Goal: Task Accomplishment & Management: Use online tool/utility

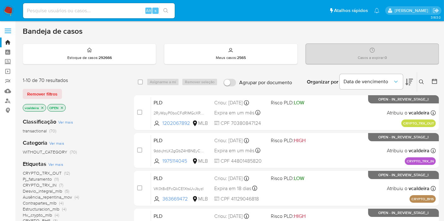
scroll to position [70, 0]
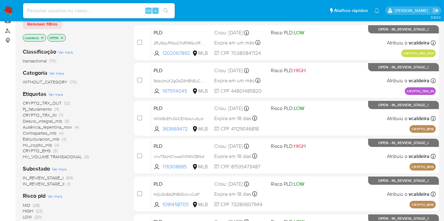
click at [40, 108] on span "Pj_faturamento" at bounding box center [37, 109] width 29 height 6
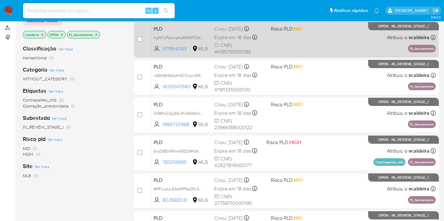
scroll to position [140, 0]
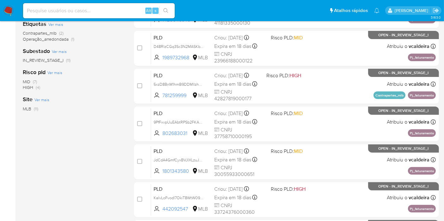
click at [27, 89] on span "HIGH" at bounding box center [28, 87] width 10 height 6
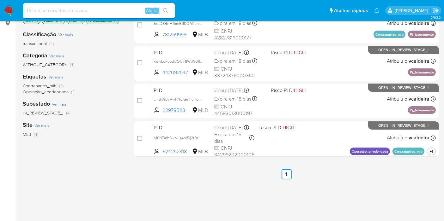
scroll to position [35, 0]
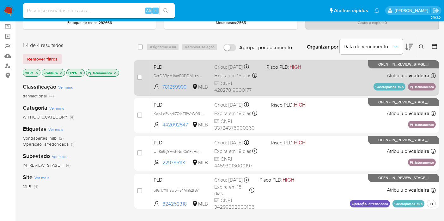
click at [381, 69] on div "PLD 5xzD8BnM1hmB9DDMlIzhUbAh 781259999 MLB Risco PLD: HIGH Criou: 12/09/2025 Cr…" at bounding box center [293, 78] width 285 height 32
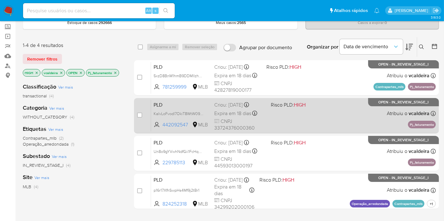
click at [384, 106] on div "PLD KaIvLoFvodl7OkiT8WtW09A3 442092547 MLB Risco PLD: HIGH Criou: 12/09/2025 Cr…" at bounding box center [293, 116] width 285 height 32
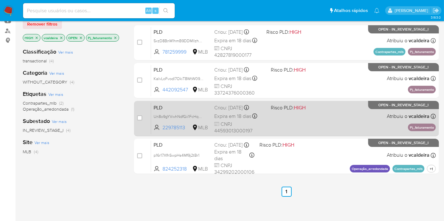
click at [370, 106] on p "OPEN - IN_REVIEW_STAGE_I" at bounding box center [403, 105] width 71 height 8
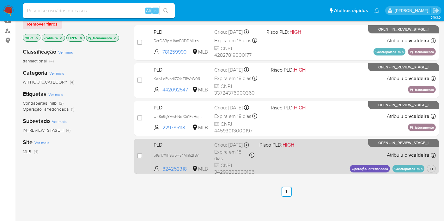
click at [381, 146] on p "OPEN - IN_REVIEW_STAGE_I" at bounding box center [403, 143] width 71 height 8
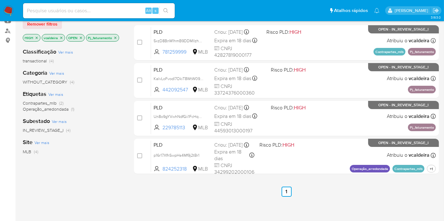
click at [115, 37] on icon "close-filter" at bounding box center [115, 38] width 2 height 2
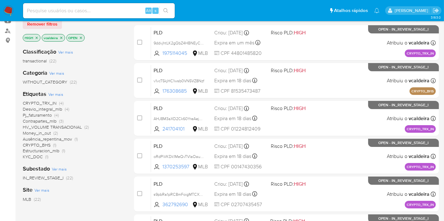
click at [35, 36] on icon "close-filter" at bounding box center [37, 38] width 4 height 4
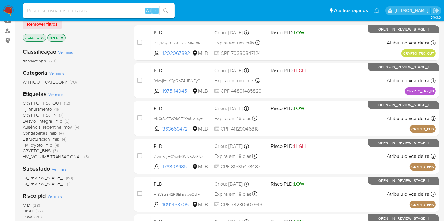
click at [33, 103] on span "CRYPTO_TRX_OUT" at bounding box center [42, 103] width 39 height 6
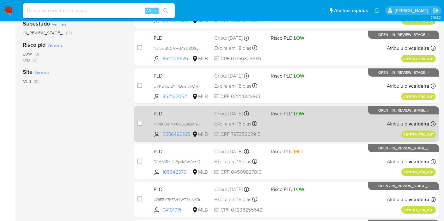
scroll to position [140, 0]
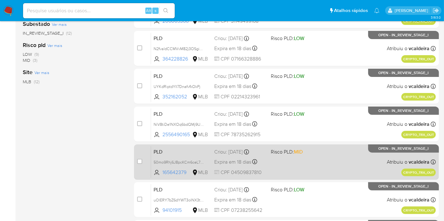
click at [392, 149] on span "OPEN - IN_REVIEW_STAGE_I" at bounding box center [403, 148] width 50 height 3
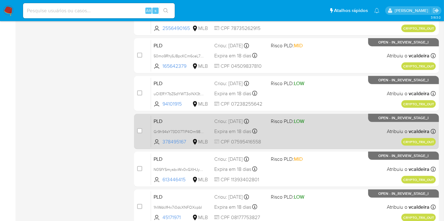
scroll to position [281, 0]
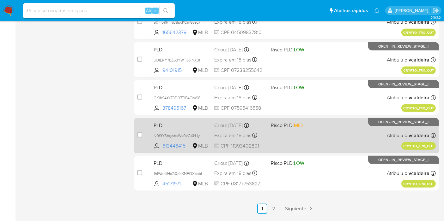
click at [380, 124] on p "OPEN - IN_REVIEW_STAGE_I" at bounding box center [403, 122] width 71 height 8
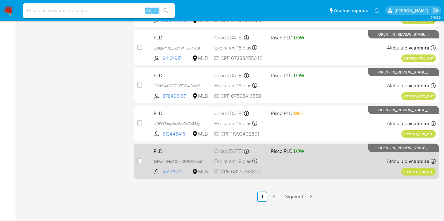
scroll to position [299, 0]
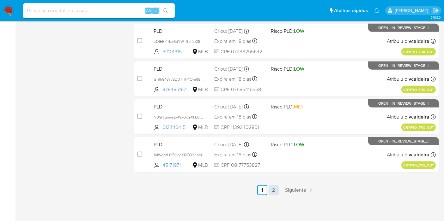
click at [275, 190] on link "2" at bounding box center [274, 190] width 10 height 10
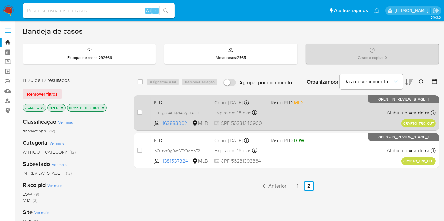
click at [387, 103] on div "PLD TPhzg3p4HQZfArZnDAt3XyNV 163883062 MLB Risco PLD: MID Criou: 12/09/2025 Cri…" at bounding box center [293, 113] width 285 height 32
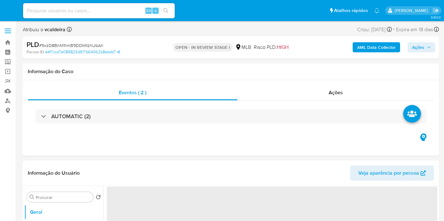
select select "10"
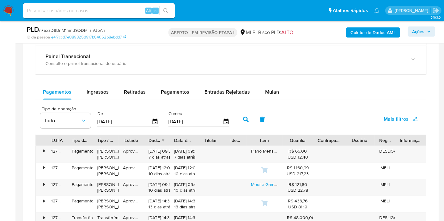
scroll to position [491, 0]
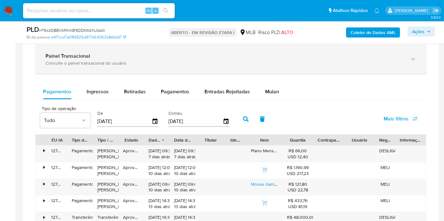
click at [78, 58] on div "Painel Transacional Consulte o painel transacional do usuário" at bounding box center [224, 59] width 358 height 13
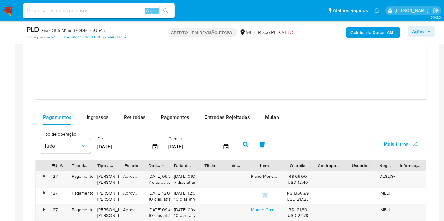
scroll to position [807, 0]
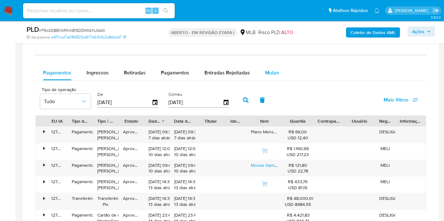
click at [267, 73] on font "Mulan" at bounding box center [272, 72] width 14 height 7
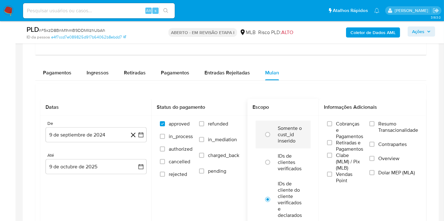
drag, startPoint x: 383, startPoint y: 128, endPoint x: 291, endPoint y: 123, distance: 93.0
click at [383, 127] on span "Resumo Transacionalidade" at bounding box center [398, 127] width 40 height 13
click at [374, 127] on input "Resumo Transacionalidade" at bounding box center [371, 124] width 5 height 5
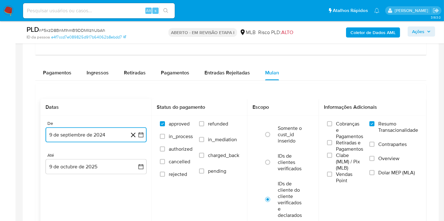
click at [99, 132] on button "9 de septiembre de 2024" at bounding box center [95, 135] width 101 height 15
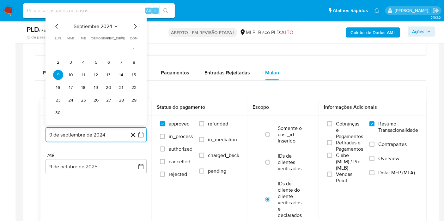
click at [112, 24] on button "septiembre 2024" at bounding box center [96, 26] width 45 height 6
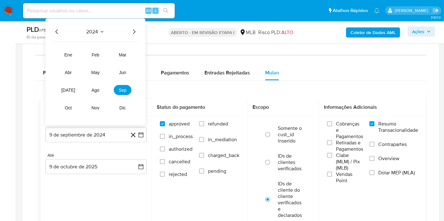
click at [134, 33] on icon "Año siguiente" at bounding box center [134, 32] width 8 height 8
click at [99, 88] on button "ago" at bounding box center [96, 90] width 18 height 10
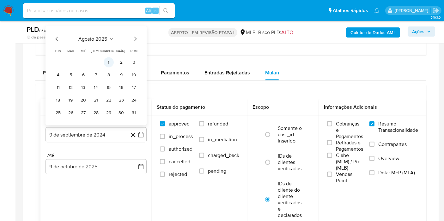
click at [109, 61] on button "1" at bounding box center [109, 62] width 10 height 10
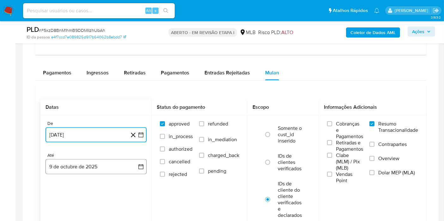
click at [105, 160] on button "9 de octubre de 2025" at bounding box center [95, 167] width 101 height 15
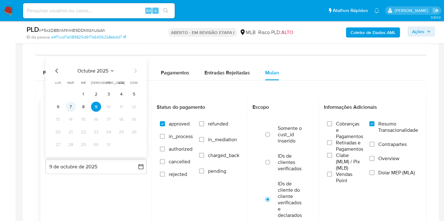
click at [72, 103] on button "7" at bounding box center [71, 107] width 10 height 10
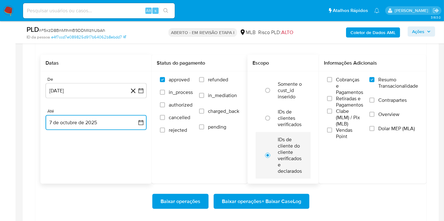
scroll to position [912, 0]
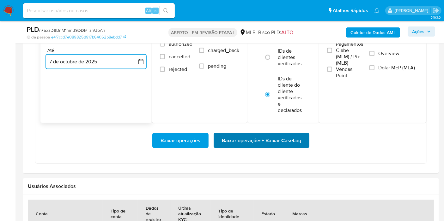
click at [247, 140] on span "Baixar operações + Baixar CaseLog" at bounding box center [261, 141] width 79 height 14
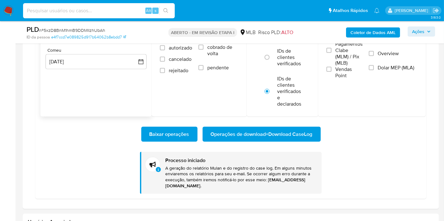
click at [81, 11] on input at bounding box center [99, 11] width 152 height 8
paste input "f7ZGUbpD89B4CrRqW0R4pTb2"
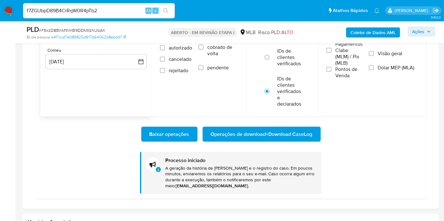
type input "f7ZGUbpD89B4CrRqW0R4pTb2"
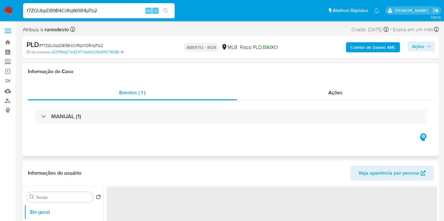
select select "10"
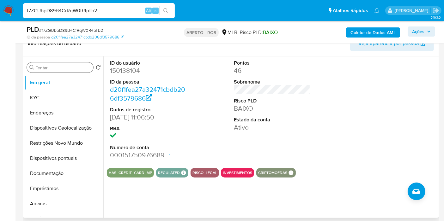
scroll to position [105, 0]
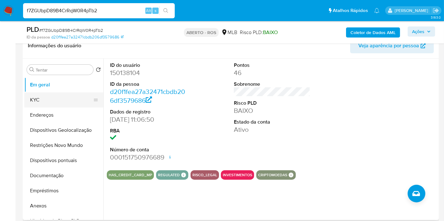
click at [32, 101] on button "KYC" at bounding box center [61, 100] width 74 height 15
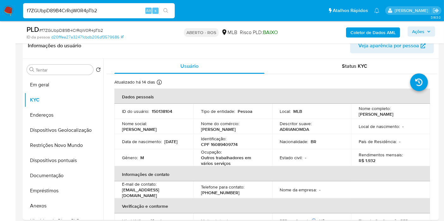
click at [86, 9] on input "f7ZGUbpD89B4CrRqW0R4pTb2" at bounding box center [99, 11] width 152 height 8
paste input "89rqVFb1kNa0s93q9VKERM8c"
type input "89rqVFb1kNa0s93q9VKERM8c"
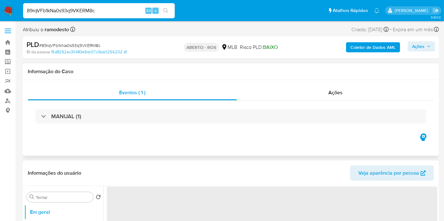
select select "10"
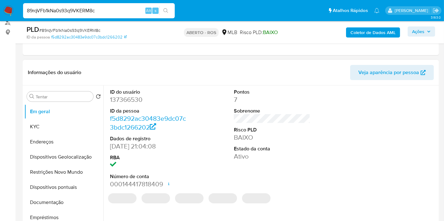
scroll to position [140, 0]
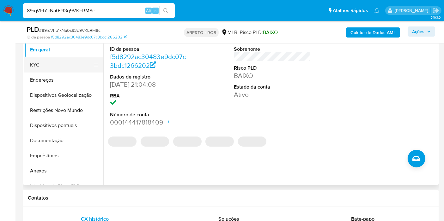
click at [42, 63] on button "KYC" at bounding box center [61, 64] width 74 height 15
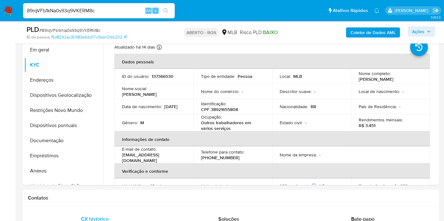
click at [76, 9] on input "89rqVFb1kNa0s93q9VKERM8c" at bounding box center [99, 11] width 152 height 8
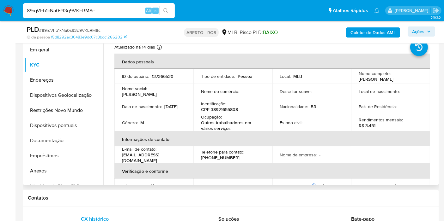
click at [372, 84] on td "Local de nascimento : -" at bounding box center [390, 91] width 79 height 15
click at [372, 80] on font "Kenedy Ferreira Reis" at bounding box center [376, 79] width 35 height 6
copy tbody "Kenedy Ferreira Reis"
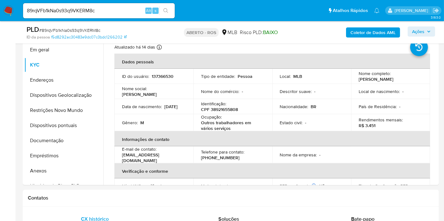
click at [72, 14] on input "89rqVFb1kNa0s93q9VKERM8c" at bounding box center [99, 11] width 152 height 8
click at [71, 14] on input "89rqVFb1kNa0s93q9VKERM8c" at bounding box center [99, 11] width 152 height 8
click at [70, 14] on input "89rqVFb1kNa0s93q9VKERM8c" at bounding box center [99, 11] width 152 height 8
paste input "u8URQl74zo0GLN4MK51W6BjI"
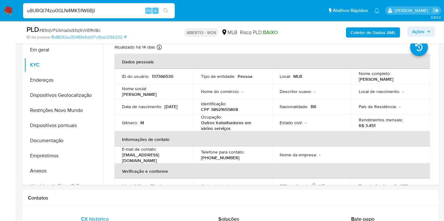
type input "u8URQl74zo0GLN4MK51W6BjI"
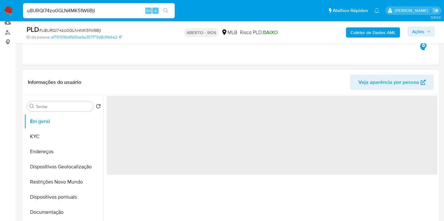
scroll to position [70, 0]
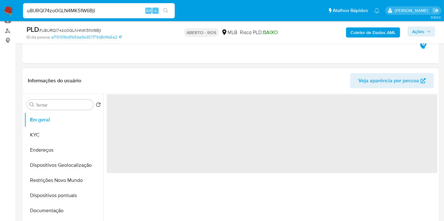
select select "10"
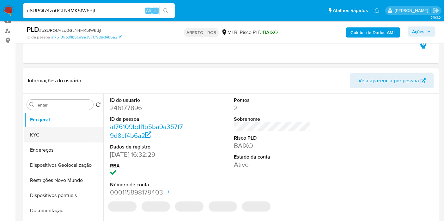
click at [33, 136] on button "KYC" at bounding box center [61, 135] width 74 height 15
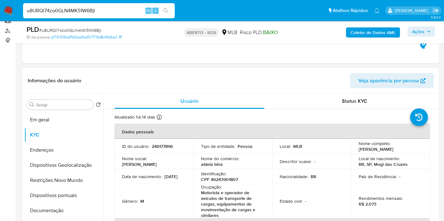
click at [360, 153] on font "Bruno Henrique da Costa Francisco" at bounding box center [376, 149] width 35 height 6
click at [359, 153] on font "Bruno Henrique da Costa Francisco" at bounding box center [376, 149] width 35 height 6
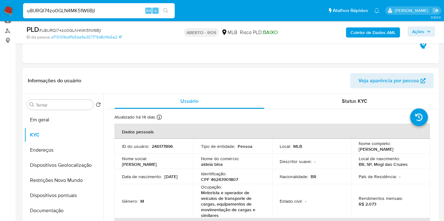
click at [57, 13] on input "u8URQl74zo0GLN4MK51W6BjI" at bounding box center [99, 11] width 152 height 8
paste input "8h0TzNpNvkBTkfhym3XI9Hl9"
type input "8h0TzNpNvkBTkfhym3XI9Hl9"
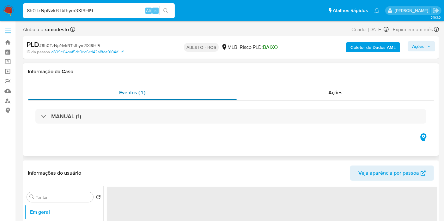
select select "10"
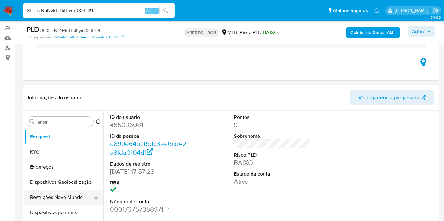
scroll to position [140, 0]
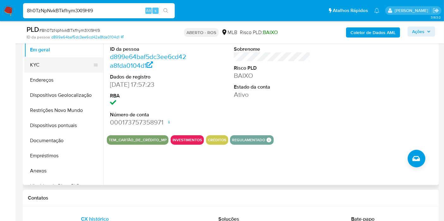
click at [42, 64] on button "KYC" at bounding box center [61, 64] width 74 height 15
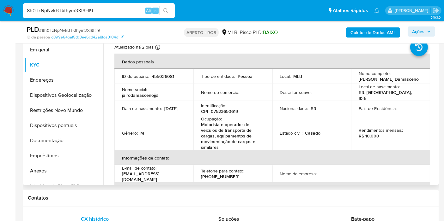
click at [369, 82] on font "Jairo Do Nascimento Damasceno" at bounding box center [389, 79] width 60 height 6
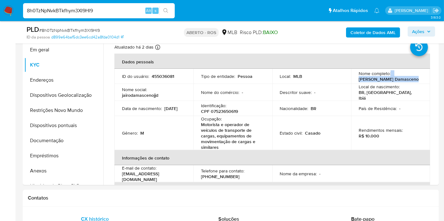
copy tbody "Jairo Do Nascimento Damasceno"
click at [77, 15] on div "8h0TzNpNvkBTkfhym3XI9Hl9 Alt s" at bounding box center [99, 10] width 152 height 15
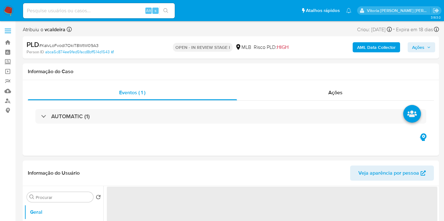
select select "10"
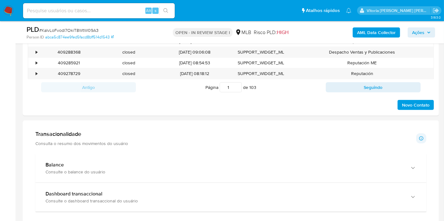
scroll to position [456, 0]
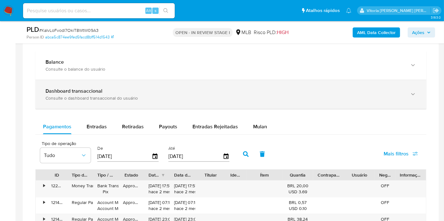
click at [117, 92] on div "Dashboard transaccional" at bounding box center [224, 91] width 358 height 6
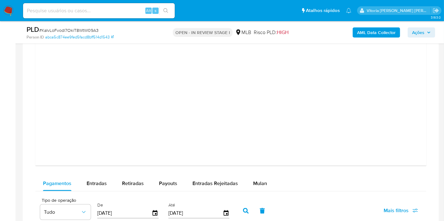
scroll to position [737, 0]
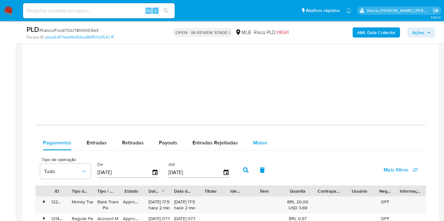
click at [259, 140] on span "Mulan" at bounding box center [260, 142] width 14 height 7
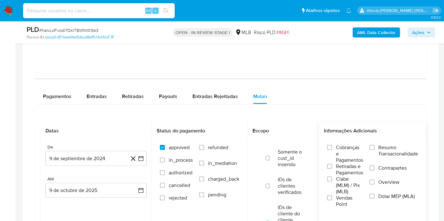
scroll to position [842, 0]
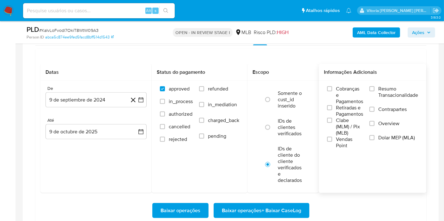
click at [393, 89] on span "Resumo Transacionalidade" at bounding box center [398, 92] width 40 height 13
click at [374, 89] on input "Resumo Transacionalidade" at bounding box center [371, 89] width 5 height 5
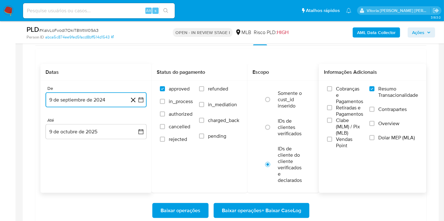
click at [88, 101] on button "9 de septiembre de 2024" at bounding box center [95, 100] width 101 height 15
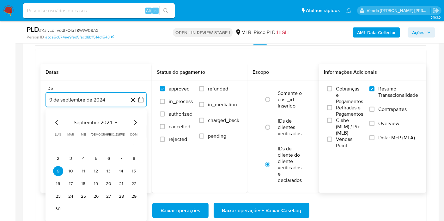
click at [104, 122] on span "septiembre 2024" at bounding box center [93, 123] width 39 height 6
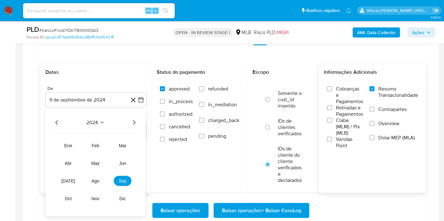
click at [132, 119] on icon "Año siguiente" at bounding box center [134, 123] width 8 height 8
click at [96, 179] on span "ago" at bounding box center [96, 181] width 8 height 5
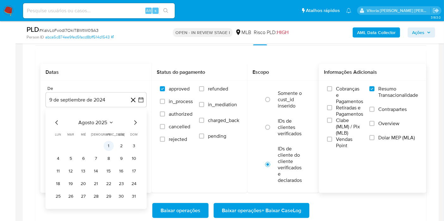
click at [108, 141] on button "1" at bounding box center [109, 146] width 10 height 10
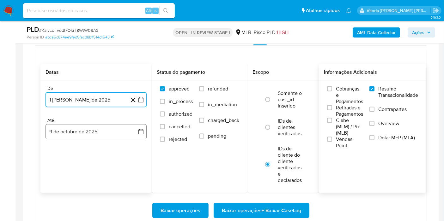
click at [92, 129] on button "9 de octubre de 2025" at bounding box center [95, 131] width 101 height 15
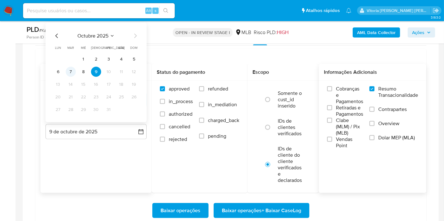
click at [70, 73] on button "7" at bounding box center [71, 72] width 10 height 10
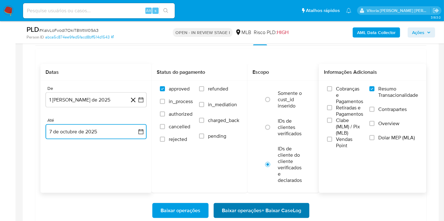
click at [238, 208] on span "Baixar operações + Baixar CaseLog" at bounding box center [261, 211] width 79 height 14
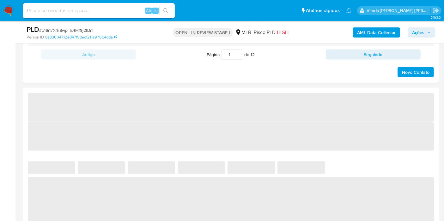
select select "10"
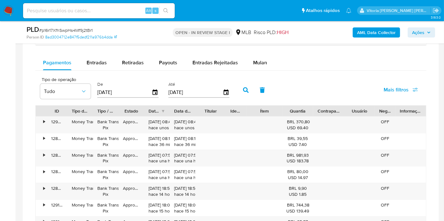
scroll to position [456, 0]
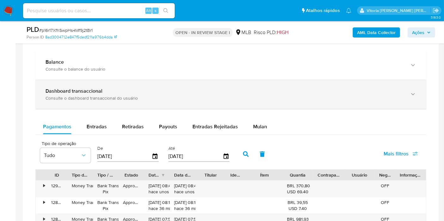
click at [121, 100] on div "Dashboard transaccional Consulte o dashboard transaccional do usuário" at bounding box center [230, 94] width 391 height 29
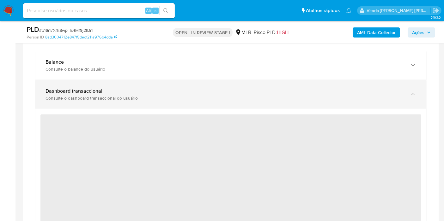
click at [121, 100] on div "Dashboard transaccional Consulte o dashboard transaccional do usuário" at bounding box center [230, 94] width 391 height 29
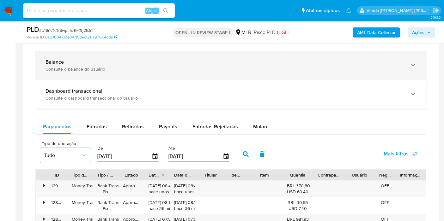
click at [109, 66] on div "Consulte o balance do usuário" at bounding box center [224, 69] width 358 height 6
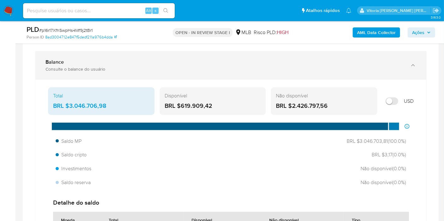
click at [124, 59] on div "Balance" at bounding box center [224, 62] width 358 height 6
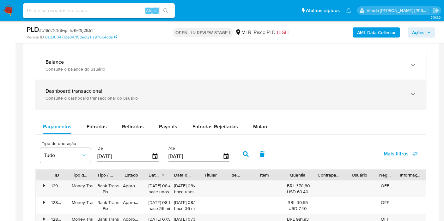
click at [117, 95] on div "Consulte o dashboard transaccional do usuário" at bounding box center [224, 98] width 358 height 6
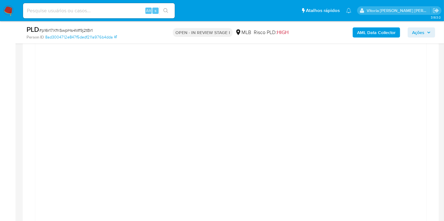
scroll to position [561, 0]
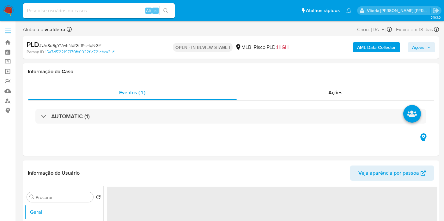
select select "10"
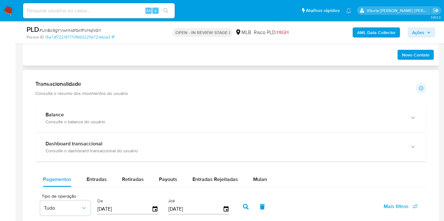
scroll to position [456, 0]
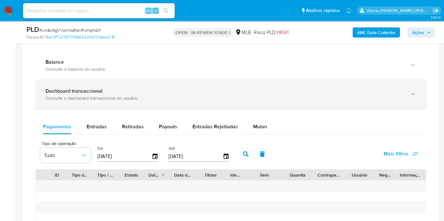
click at [85, 99] on div "Consulte o dashboard transaccional do usuário" at bounding box center [224, 98] width 358 height 6
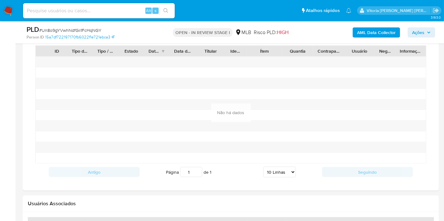
scroll to position [772, 0]
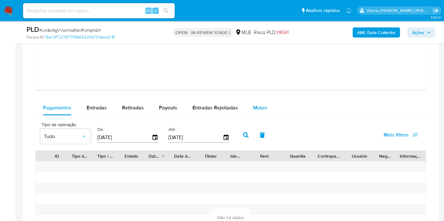
click at [263, 107] on span "Mulan" at bounding box center [260, 107] width 14 height 7
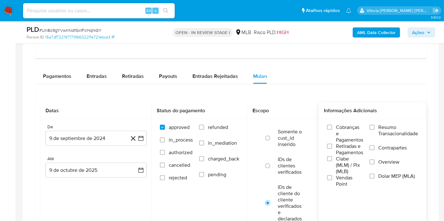
scroll to position [842, 0]
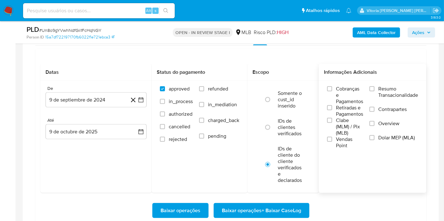
click at [390, 92] on span "Resumo Transacionalidade" at bounding box center [398, 92] width 40 height 13
click at [374, 92] on input "Resumo Transacionalidade" at bounding box center [371, 89] width 5 height 5
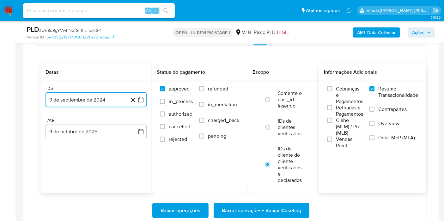
click at [87, 103] on button "9 de septiembre de 2024" at bounding box center [95, 100] width 101 height 15
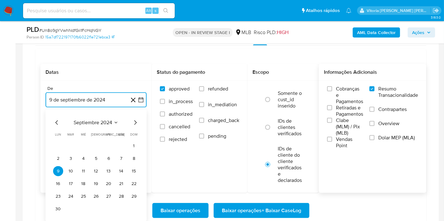
click at [113, 122] on button "septiembre 2024" at bounding box center [96, 123] width 45 height 6
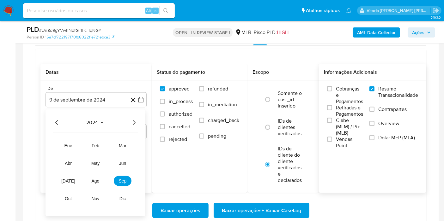
click at [135, 123] on icon "Año siguiente" at bounding box center [134, 123] width 8 height 8
click at [100, 180] on button "ago" at bounding box center [96, 181] width 18 height 10
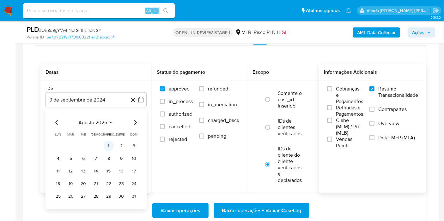
click at [108, 141] on button "1" at bounding box center [109, 146] width 10 height 10
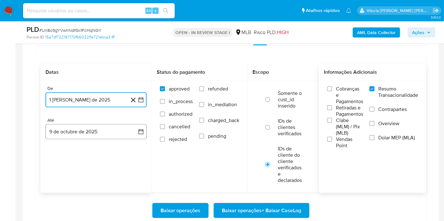
click at [70, 128] on button "9 de octubre de 2025" at bounding box center [95, 131] width 101 height 15
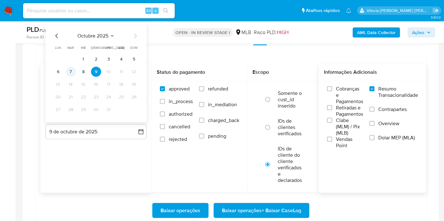
click at [72, 72] on button "7" at bounding box center [71, 72] width 10 height 10
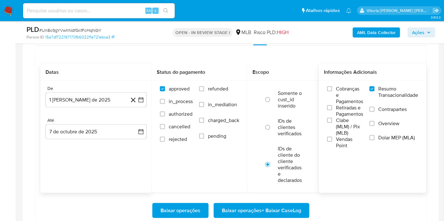
click at [260, 218] on div "Baixar operações Baixar operações + Baixar CaseLog" at bounding box center [230, 210] width 381 height 35
click at [257, 211] on span "Baixar operações + Baixar CaseLog" at bounding box center [261, 211] width 79 height 14
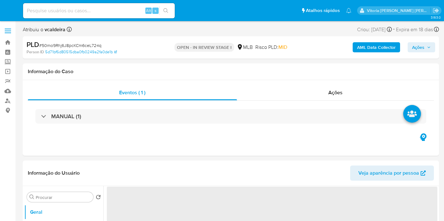
select select "10"
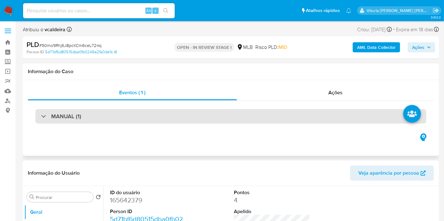
click at [55, 120] on h3 "MANUAL (1)" at bounding box center [66, 116] width 30 height 7
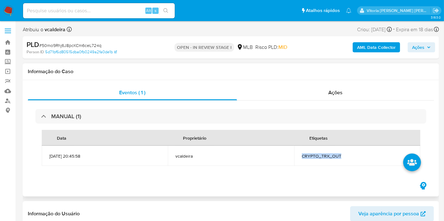
drag, startPoint x: 342, startPoint y: 156, endPoint x: 299, endPoint y: 154, distance: 42.4
click at [299, 154] on td "CRYPTO_TRX_OUT" at bounding box center [357, 156] width 126 height 20
copy span "CRYPTO_TRX_OUT"
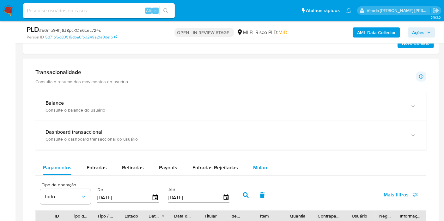
scroll to position [456, 0]
click at [260, 170] on span "Mulan" at bounding box center [260, 167] width 14 height 7
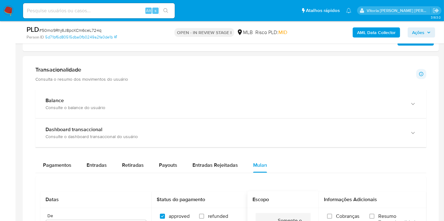
scroll to position [596, 0]
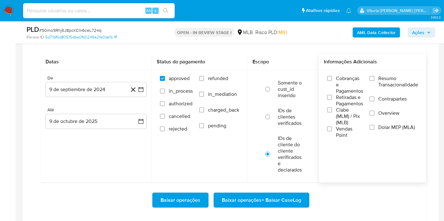
click at [385, 75] on span "Resumo Transacionalidade" at bounding box center [398, 81] width 40 height 13
click at [374, 76] on input "Resumo Transacionalidade" at bounding box center [371, 78] width 5 height 5
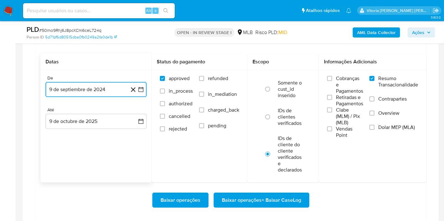
click at [94, 90] on button "9 de septiembre de 2024" at bounding box center [95, 89] width 101 height 15
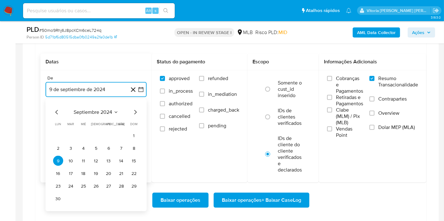
click at [106, 111] on span "septiembre 2024" at bounding box center [93, 112] width 39 height 6
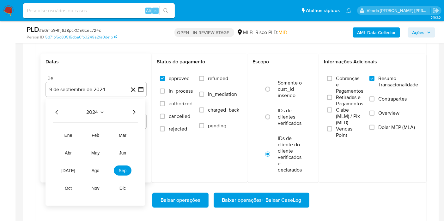
click at [132, 114] on icon "Año siguiente" at bounding box center [134, 113] width 8 height 8
click at [92, 170] on span "ago" at bounding box center [96, 170] width 8 height 5
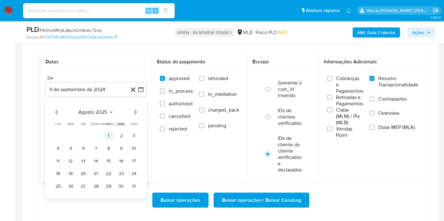
click at [109, 135] on button "1" at bounding box center [109, 136] width 10 height 10
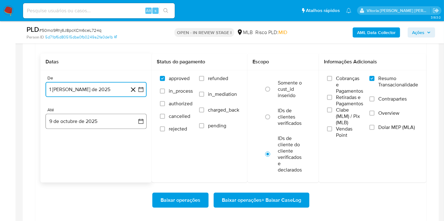
click at [86, 126] on button "9 de octubre de 2025" at bounding box center [95, 121] width 101 height 15
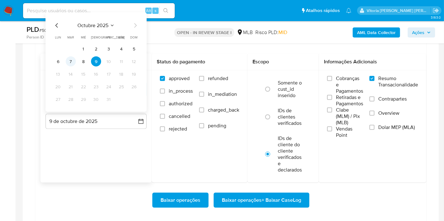
click at [71, 60] on button "7" at bounding box center [71, 62] width 10 height 10
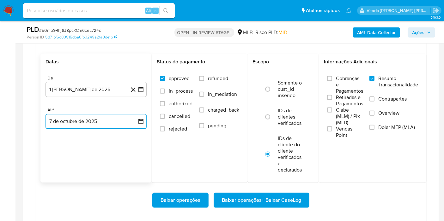
scroll to position [632, 0]
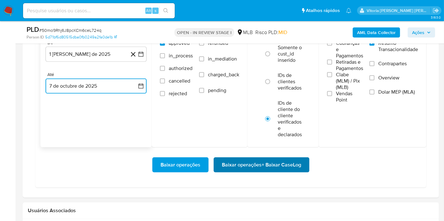
click at [226, 169] on span "Baixar operações + Baixar CaseLog" at bounding box center [261, 165] width 79 height 14
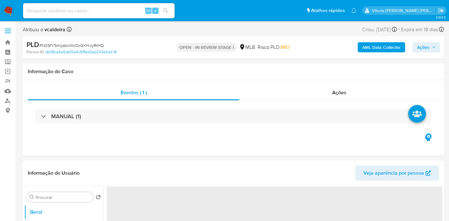
select select "10"
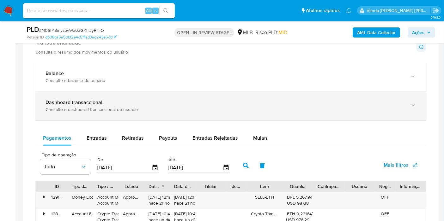
scroll to position [491, 0]
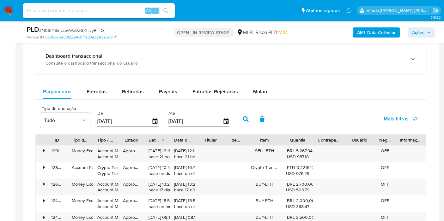
click at [256, 88] on span "Mulan" at bounding box center [260, 91] width 14 height 7
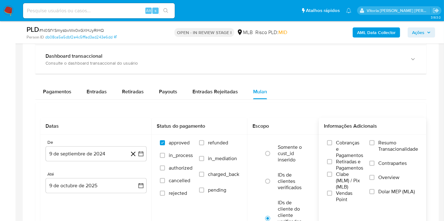
click at [383, 146] on span "Resumo Transacionalidade" at bounding box center [398, 146] width 40 height 13
click at [374, 146] on input "Resumo Transacionalidade" at bounding box center [371, 143] width 5 height 5
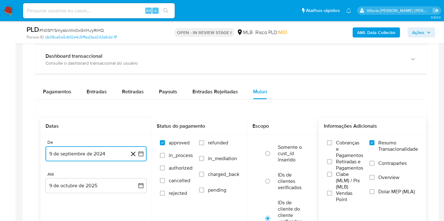
click at [76, 152] on button "9 de septiembre de 2024" at bounding box center [95, 154] width 101 height 15
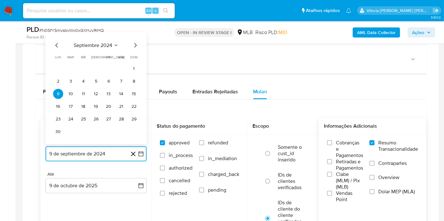
click at [108, 44] on span "septiembre 2024" at bounding box center [93, 45] width 39 height 6
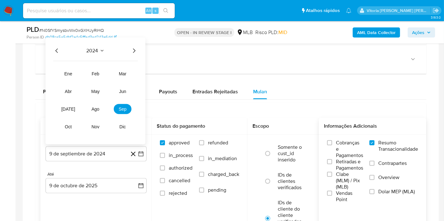
click at [138, 49] on div "2024 2024 ene feb mar abr may jun [DATE] ago sep oct nov dic" at bounding box center [95, 91] width 100 height 107
click at [132, 48] on icon "Año siguiente" at bounding box center [134, 51] width 8 height 8
click at [95, 111] on button "ago" at bounding box center [96, 109] width 18 height 10
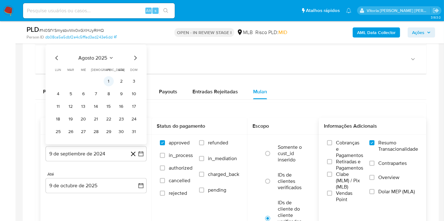
click at [106, 79] on button "1" at bounding box center [109, 81] width 10 height 10
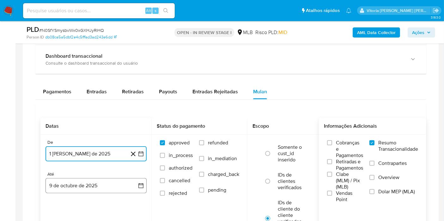
click at [89, 186] on button "9 de octubre de 2025" at bounding box center [95, 185] width 101 height 15
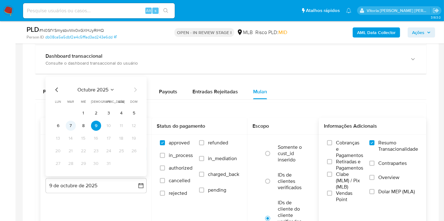
click at [72, 123] on button "7" at bounding box center [71, 126] width 10 height 10
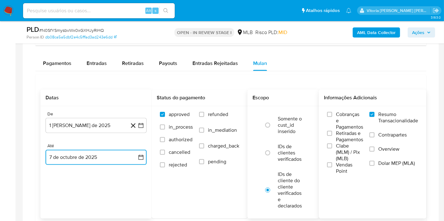
scroll to position [561, 0]
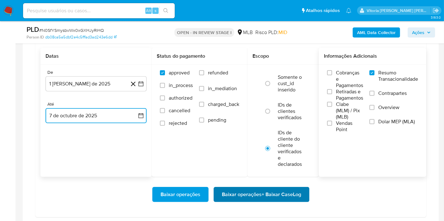
click at [237, 188] on span "Baixar operações + Baixar CaseLog" at bounding box center [261, 195] width 79 height 14
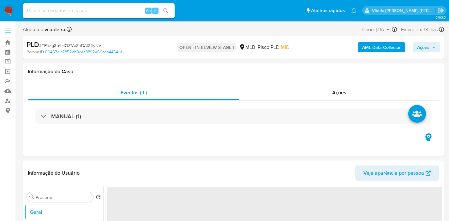
select select "10"
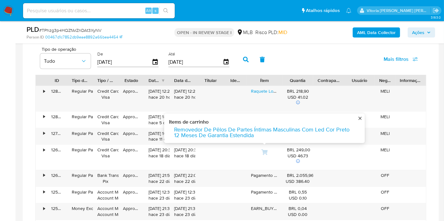
scroll to position [456, 0]
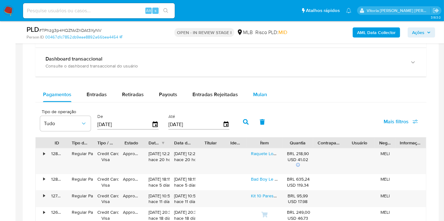
click at [260, 94] on span "Mulan" at bounding box center [260, 94] width 14 height 7
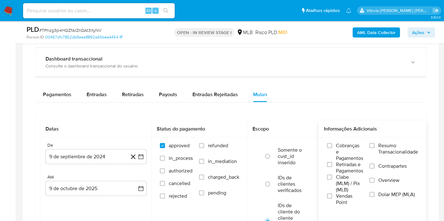
click at [386, 149] on span "Resumo Transacionalidade" at bounding box center [398, 149] width 40 height 13
click at [374, 148] on input "Resumo Transacionalidade" at bounding box center [371, 145] width 5 height 5
click at [95, 160] on button "9 de septiembre de 2024" at bounding box center [95, 156] width 101 height 15
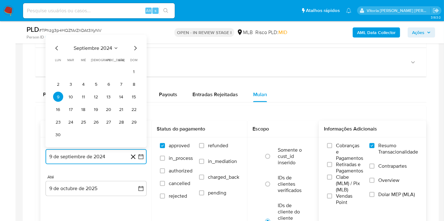
click at [108, 46] on span "septiembre 2024" at bounding box center [93, 48] width 39 height 6
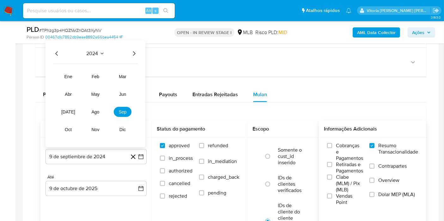
click at [135, 56] on icon "Año siguiente" at bounding box center [134, 54] width 8 height 8
click at [100, 112] on button "ago" at bounding box center [96, 112] width 18 height 10
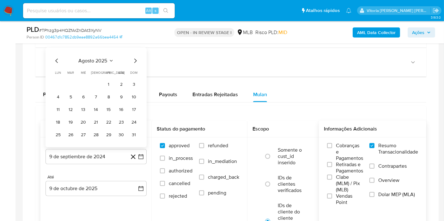
click at [105, 79] on td "1" at bounding box center [109, 84] width 10 height 10
click at [107, 79] on button "1" at bounding box center [109, 84] width 10 height 10
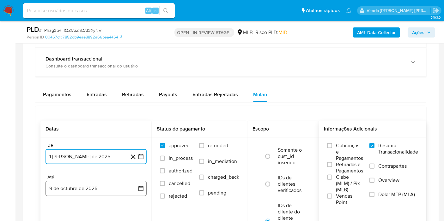
click at [73, 190] on button "9 de octubre de 2025" at bounding box center [95, 188] width 101 height 15
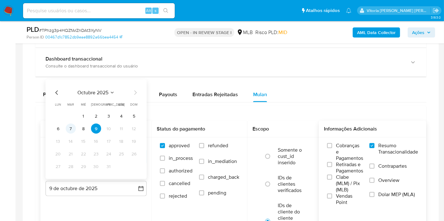
click at [75, 128] on button "7" at bounding box center [71, 129] width 10 height 10
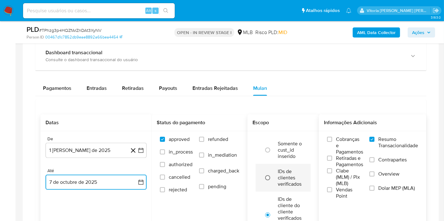
scroll to position [561, 0]
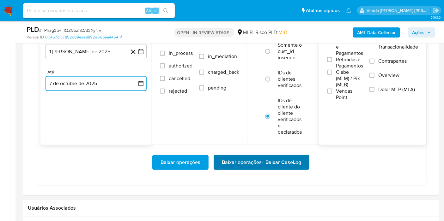
click at [275, 165] on span "Baixar operações + Baixar CaseLog" at bounding box center [261, 163] width 79 height 14
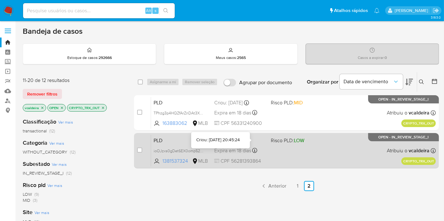
click at [292, 141] on span "Risco PLD: LOW" at bounding box center [287, 140] width 33 height 7
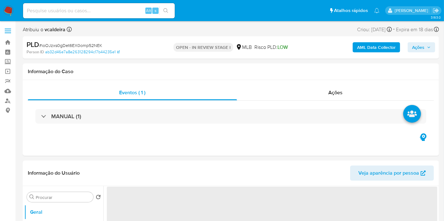
select select "10"
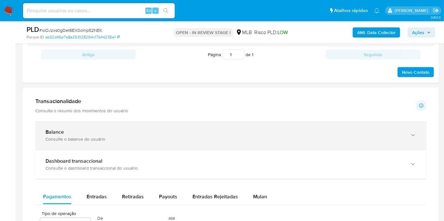
scroll to position [456, 0]
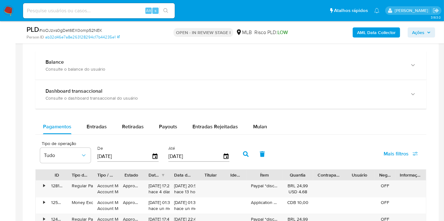
click at [255, 118] on div "Balance Consulte o balance do usuário Dashboard transaccional Consulte o dashbo…" at bounding box center [230, 174] width 391 height 247
click at [253, 123] on span "Mulan" at bounding box center [260, 126] width 14 height 7
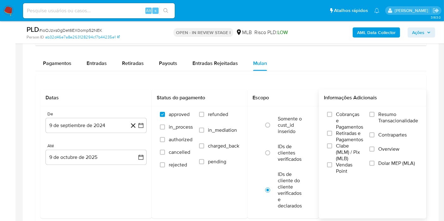
scroll to position [526, 0]
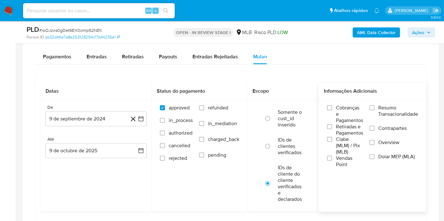
click at [380, 113] on span "Resumo Transacionalidade" at bounding box center [398, 111] width 40 height 13
click at [374, 111] on input "Resumo Transacionalidade" at bounding box center [371, 108] width 5 height 5
click at [76, 120] on button "9 de septiembre de 2024" at bounding box center [95, 119] width 101 height 15
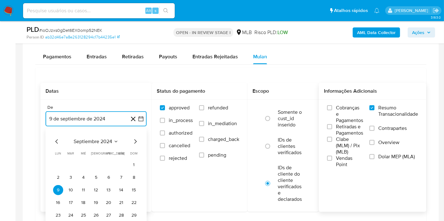
click at [100, 142] on span "septiembre 2024" at bounding box center [93, 142] width 39 height 6
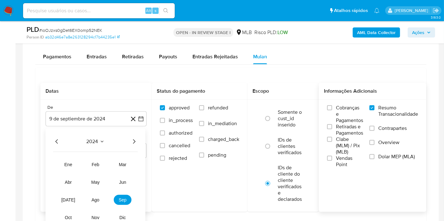
click at [137, 140] on icon "Año siguiente" at bounding box center [134, 142] width 8 height 8
click at [96, 198] on span "ago" at bounding box center [96, 200] width 8 height 5
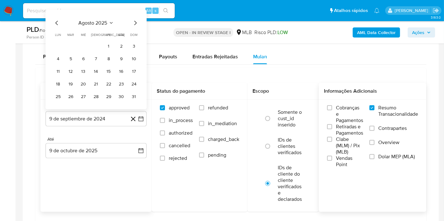
click at [107, 43] on button "1" at bounding box center [109, 46] width 10 height 10
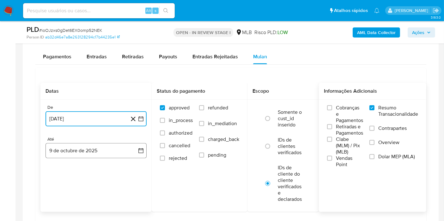
click at [100, 151] on button "9 de octubre de 2025" at bounding box center [95, 150] width 101 height 15
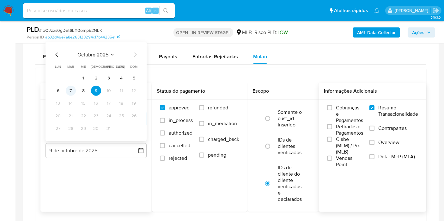
click at [73, 89] on button "7" at bounding box center [71, 91] width 10 height 10
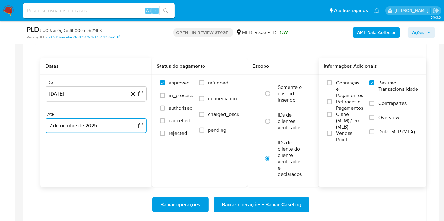
scroll to position [596, 0]
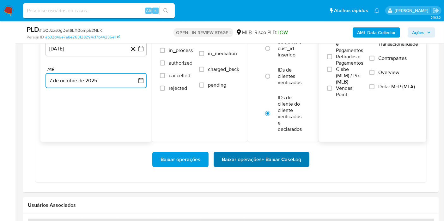
click at [242, 161] on span "Baixar operações + Baixar CaseLog" at bounding box center [261, 160] width 79 height 14
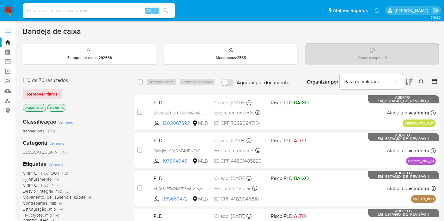
click at [74, 15] on input at bounding box center [99, 11] width 152 height 8
paste input "VTQN9Ov6LSRRKurxDYiN16lc"
type input "VTQN9Ov6LSRRKurxDYiN16lc"
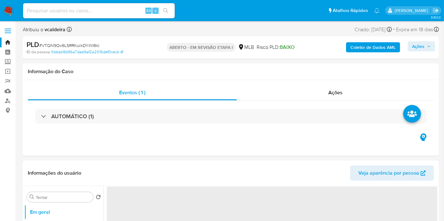
select select "10"
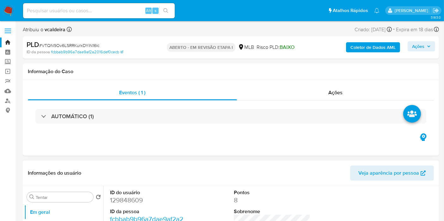
click at [122, 198] on font "129848609" at bounding box center [126, 200] width 33 height 9
copy font "129848609"
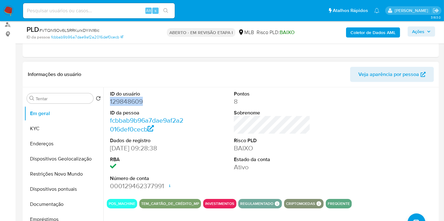
scroll to position [70, 0]
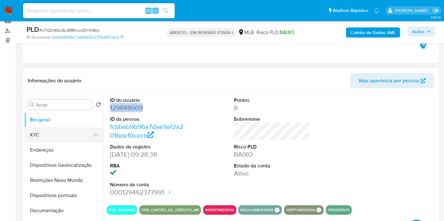
click at [40, 138] on button "KYC" at bounding box center [61, 135] width 74 height 15
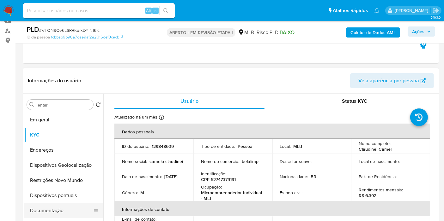
click at [50, 209] on button "Documentação" at bounding box center [61, 210] width 74 height 15
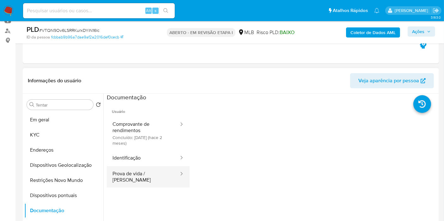
click at [128, 175] on button "Prova de vida / [PERSON_NAME]" at bounding box center [143, 176] width 73 height 21
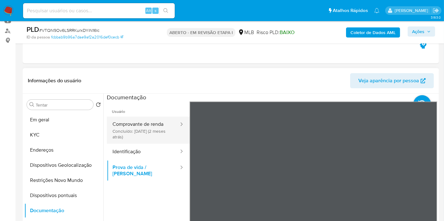
click at [147, 133] on button "Comprovante de renda Concluído: 20/08/2025 (2 meses atrás)" at bounding box center [143, 130] width 73 height 27
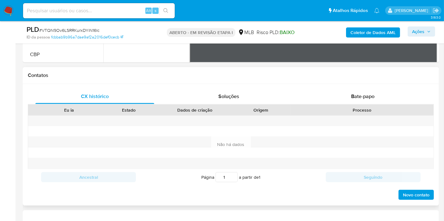
scroll to position [386, 0]
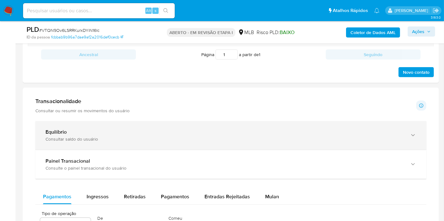
click at [83, 137] on font "Consultar saldo do usuário" at bounding box center [71, 139] width 52 height 6
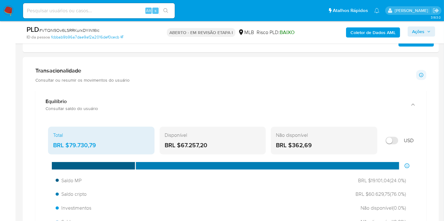
scroll to position [456, 0]
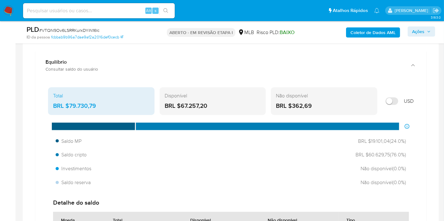
drag, startPoint x: 211, startPoint y: 104, endPoint x: 180, endPoint y: 104, distance: 30.6
click at [180, 104] on div "BRL $67.257,20" at bounding box center [213, 106] width 96 height 8
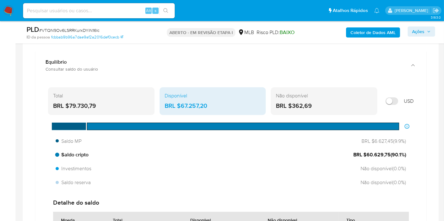
drag, startPoint x: 390, startPoint y: 155, endPoint x: 366, endPoint y: 154, distance: 23.7
click at [366, 154] on span "BRL $60.629,75 ( 90.1 %)" at bounding box center [379, 155] width 53 height 7
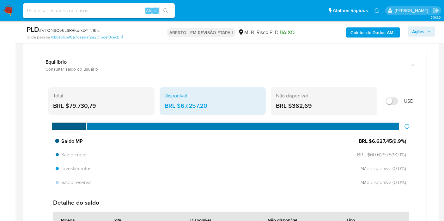
drag, startPoint x: 391, startPoint y: 139, endPoint x: 372, endPoint y: 141, distance: 19.3
click at [372, 141] on span "BRL $6.627,45 ( 9.9 %)" at bounding box center [382, 141] width 47 height 7
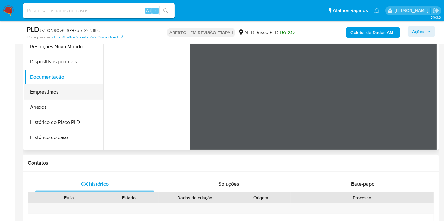
scroll to position [27, 0]
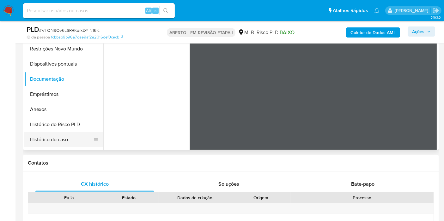
click at [61, 137] on button "Histórico do caso" at bounding box center [61, 139] width 74 height 15
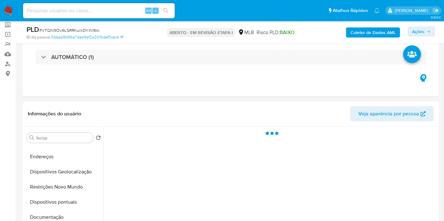
scroll to position [35, 0]
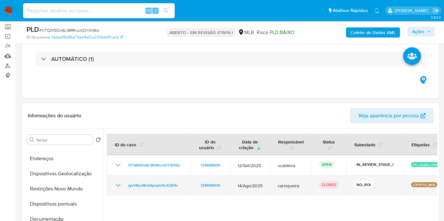
click at [117, 185] on icon "Mostrar/Ocultar" at bounding box center [118, 185] width 4 height 3
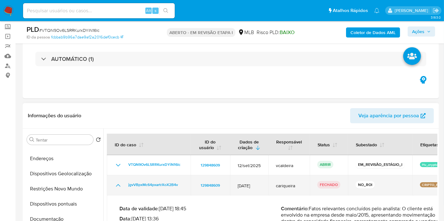
click at [117, 185] on td "jgvVBpxMc64pxartrXoX2B4v" at bounding box center [149, 186] width 84 height 20
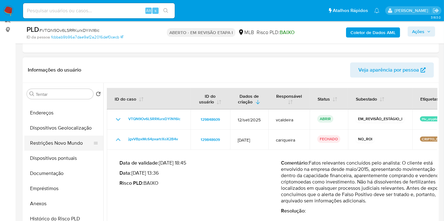
scroll to position [105, 0]
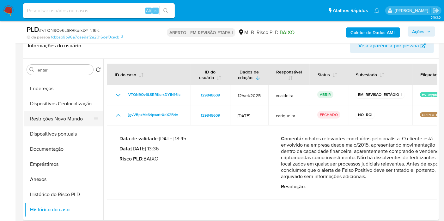
click at [53, 118] on button "Restrições Novo Mundo" at bounding box center [61, 119] width 74 height 15
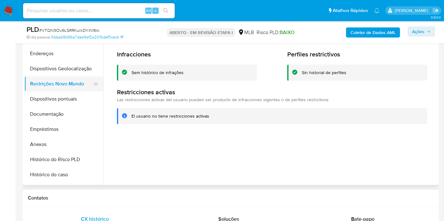
scroll to position [0, 0]
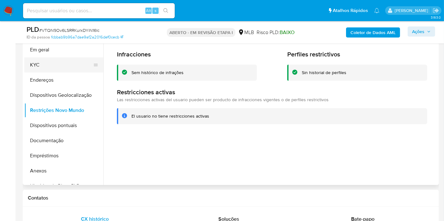
click at [67, 66] on button "KYC" at bounding box center [61, 64] width 74 height 15
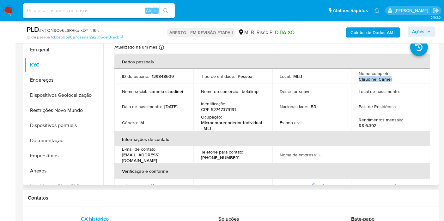
drag, startPoint x: 396, startPoint y: 79, endPoint x: 340, endPoint y: 79, distance: 56.2
click at [356, 79] on td "Nome completo : Claudinei Camel" at bounding box center [390, 76] width 79 height 15
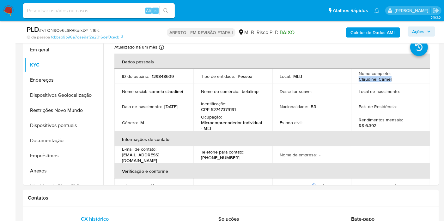
copy font "Claudinei Camel"
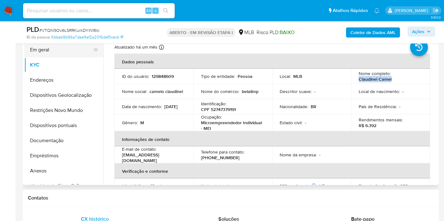
drag, startPoint x: 45, startPoint y: 54, endPoint x: 57, endPoint y: 54, distance: 12.6
click at [45, 54] on button "Em geral" at bounding box center [61, 49] width 74 height 15
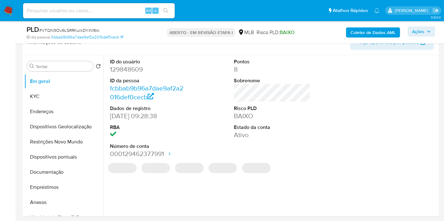
scroll to position [106, 0]
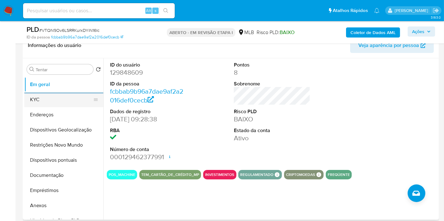
click at [65, 101] on button "KYC" at bounding box center [61, 99] width 74 height 15
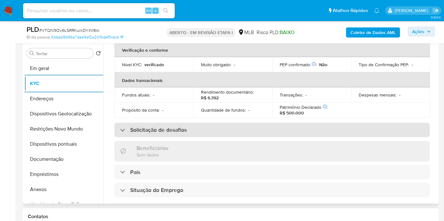
scroll to position [293, 0]
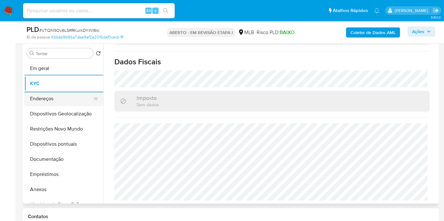
click at [42, 104] on button "Endereços" at bounding box center [61, 98] width 74 height 15
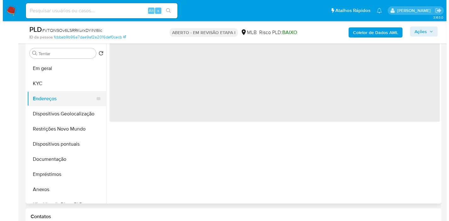
scroll to position [0, 0]
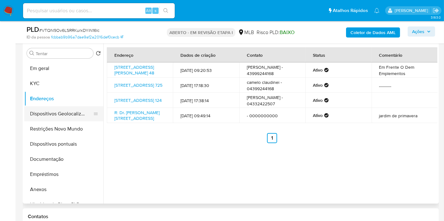
click at [34, 114] on button "Dispositivos Geolocalização" at bounding box center [61, 113] width 74 height 15
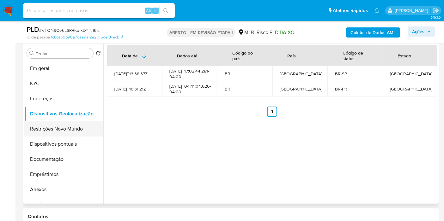
click at [52, 134] on button "Restrições Novo Mundo" at bounding box center [61, 129] width 74 height 15
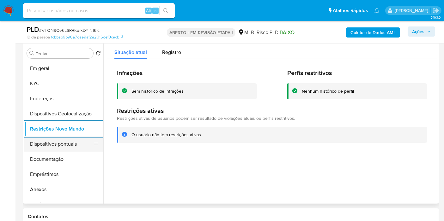
click at [59, 144] on button "Dispositivos pontuais" at bounding box center [61, 144] width 74 height 15
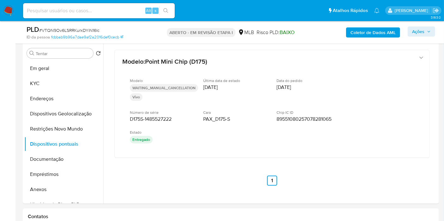
click at [384, 36] on font "Coletor de Dados AML" at bounding box center [372, 32] width 45 height 10
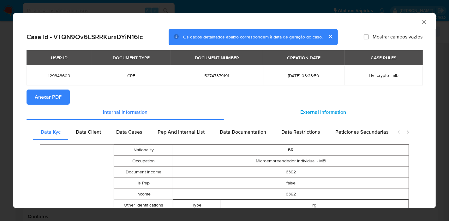
click at [311, 110] on span "External information" at bounding box center [323, 112] width 46 height 7
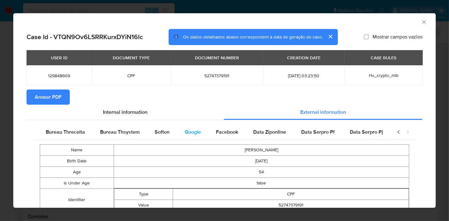
click at [185, 134] on span "Google" at bounding box center [193, 132] width 16 height 7
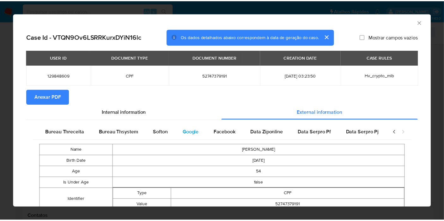
scroll to position [0, 207]
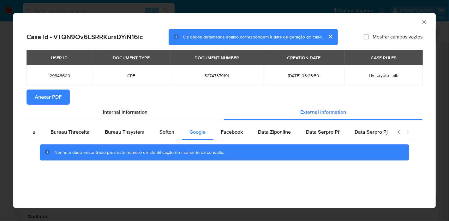
click at [42, 100] on span "Anexar PDF" at bounding box center [48, 97] width 27 height 14
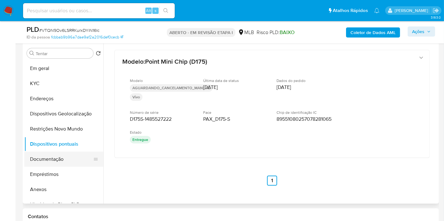
click at [43, 156] on button "Documentação" at bounding box center [61, 159] width 74 height 15
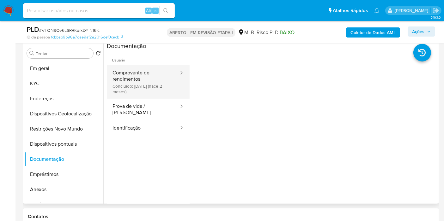
click at [137, 90] on button "Comprovante de rendimentos Concluído: 20/08/2025 (hace 2 meses)" at bounding box center [143, 81] width 73 height 33
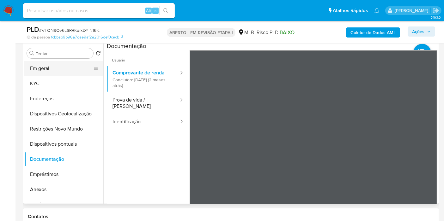
drag, startPoint x: 55, startPoint y: 63, endPoint x: 80, endPoint y: 64, distance: 25.0
click at [54, 63] on button "Em geral" at bounding box center [61, 68] width 74 height 15
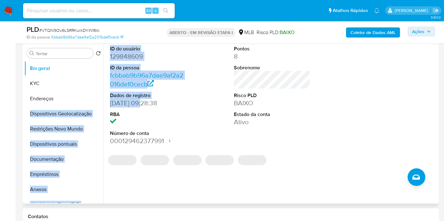
drag, startPoint x: 141, startPoint y: 104, endPoint x: 102, endPoint y: 101, distance: 38.6
click at [102, 101] on div "Tentar Retornar ao pedido padrão Em geral KYC Endereços Dispositivos Geolocaliz…" at bounding box center [230, 123] width 413 height 162
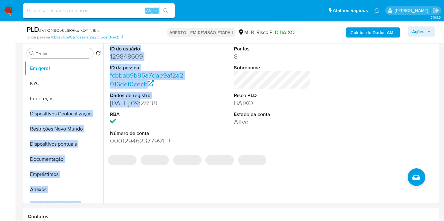
copy div "Endereços Dispositivos Geolocalização Restrições Novo Mundo Dispositivos pontua…"
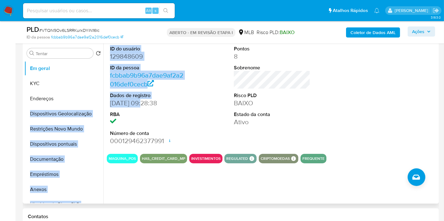
click at [141, 101] on font "[DATE] 09:28:38" at bounding box center [133, 103] width 47 height 9
click at [107, 100] on div "ID do usuário 129848609 ID da pessoa fcbbab9b96a7dae9af2a2016def0cecb Dados de …" at bounding box center [148, 95] width 83 height 107
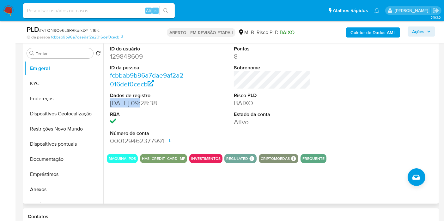
drag, startPoint x: 141, startPoint y: 103, endPoint x: 114, endPoint y: 102, distance: 26.6
click at [111, 105] on font "[DATE] 09:28:38" at bounding box center [133, 103] width 47 height 9
copy font "03/12/2012"
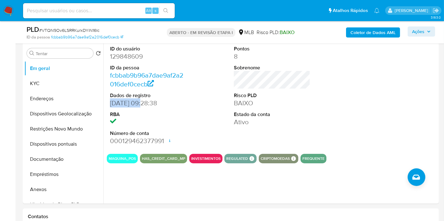
click at [422, 33] on font "Ações" at bounding box center [418, 32] width 12 height 10
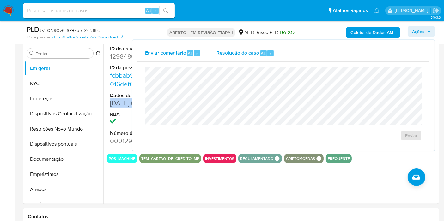
click at [252, 57] on div "Resolução do caso Alt r" at bounding box center [245, 53] width 58 height 16
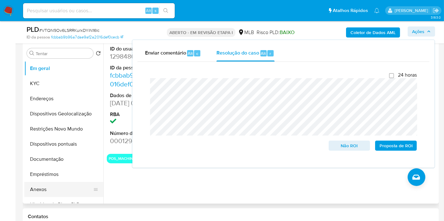
click at [37, 189] on button "Anexos" at bounding box center [61, 189] width 74 height 15
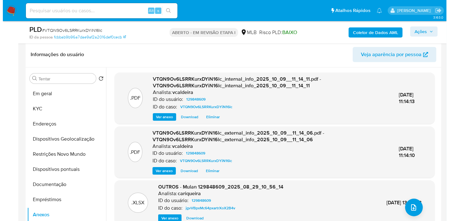
scroll to position [87, 0]
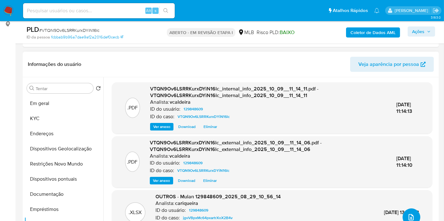
click at [409, 217] on icon "upload de arquivo" at bounding box center [411, 218] width 8 height 8
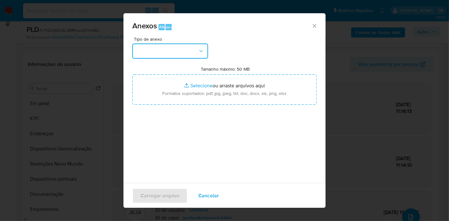
click at [172, 51] on button "button" at bounding box center [170, 51] width 76 height 15
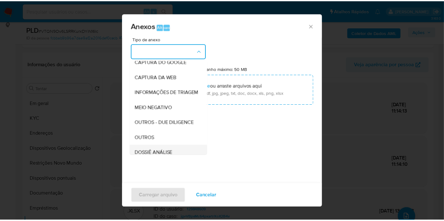
scroll to position [70, 0]
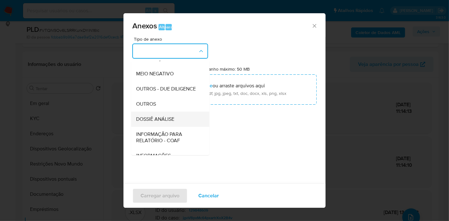
click at [164, 123] on font "DOSSIÊ ANÁLISE" at bounding box center [155, 119] width 38 height 7
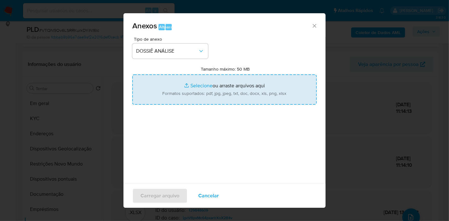
click at [190, 91] on input "Tamanho máximo: 50 MB Selecionar arquivos" at bounding box center [224, 90] width 184 height 30
type input "C:\fakepath\Mulan 129848609_2025_10_08_15_04_27.pdf"
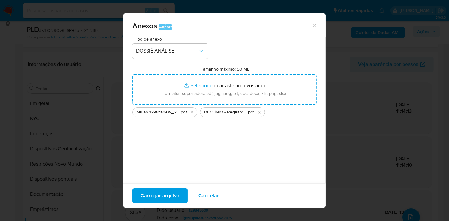
click at [161, 201] on font "Carregar arquivo" at bounding box center [160, 196] width 39 height 15
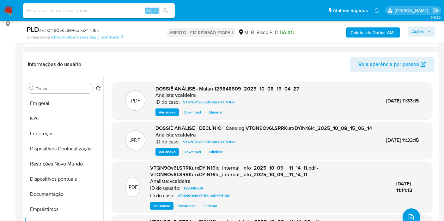
click at [418, 34] on font "Ações" at bounding box center [418, 32] width 12 height 10
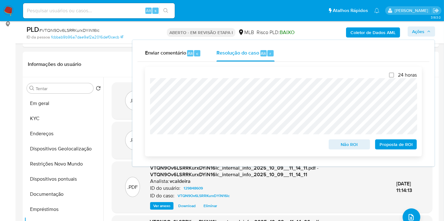
click at [348, 145] on font "Não ROI" at bounding box center [349, 145] width 17 height 10
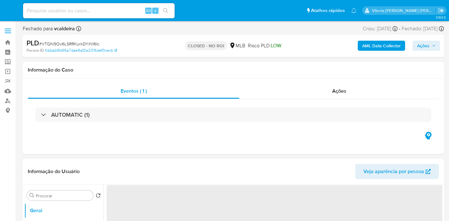
select select "10"
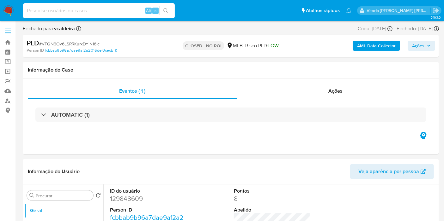
click at [78, 11] on input at bounding box center [99, 11] width 152 height 8
paste input "g55KAd6V18REaw8QCtVNCboN"
type input "g55KAd6V18REaw8QCtVNCboN"
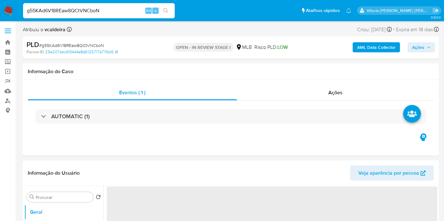
select select "10"
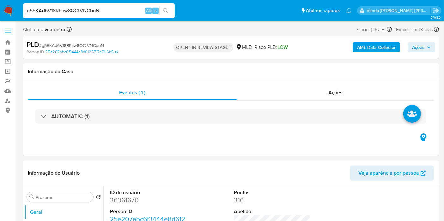
click at [113, 199] on dd "36361670" at bounding box center [148, 200] width 76 height 9
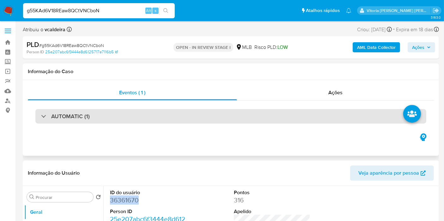
copy dd "36361670"
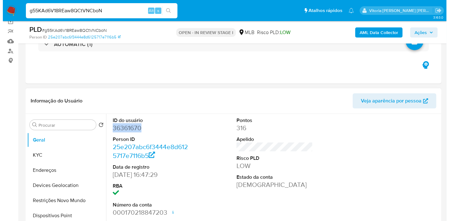
scroll to position [105, 0]
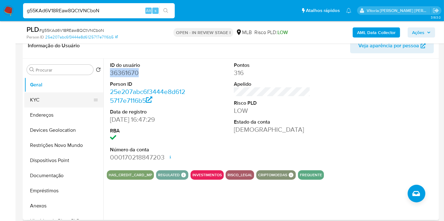
click at [38, 96] on button "KYC" at bounding box center [61, 100] width 74 height 15
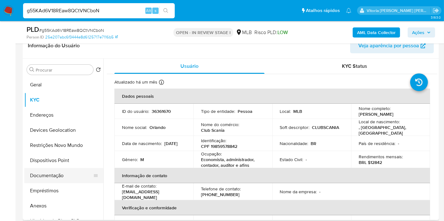
click at [44, 173] on button "Documentação" at bounding box center [61, 175] width 74 height 15
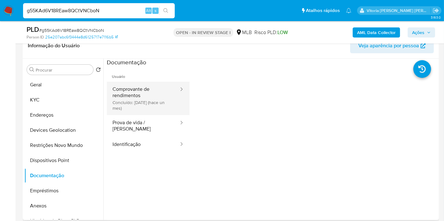
click at [132, 99] on button "Comprovante de rendimentos Concluído: [DATE] (hace un mes)" at bounding box center [143, 98] width 73 height 33
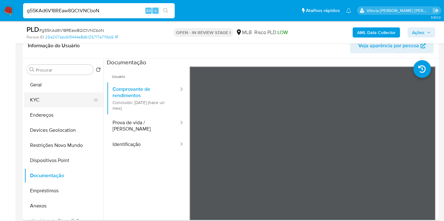
click at [37, 98] on button "KYC" at bounding box center [61, 100] width 74 height 15
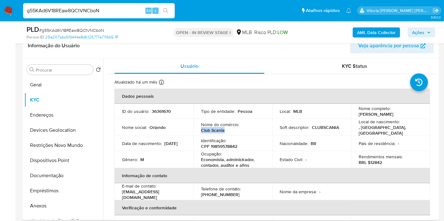
drag, startPoint x: 225, startPoint y: 129, endPoint x: 197, endPoint y: 131, distance: 28.3
click at [197, 131] on td "Nome do comércio : Club Scania" at bounding box center [232, 127] width 79 height 17
copy p "Club Scania"
drag, startPoint x: 229, startPoint y: 159, endPoint x: 201, endPoint y: 156, distance: 27.9
click at [201, 157] on p "Economista, administrador, contador, auditor e afins" at bounding box center [231, 162] width 61 height 11
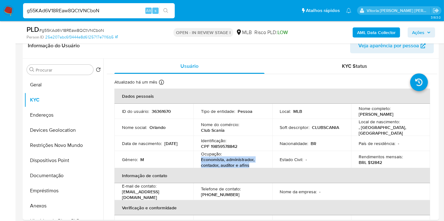
copy p "Economista, administrador, contador, auditor e afins"
click at [219, 144] on p "CPF 19859578842" at bounding box center [219, 147] width 36 height 6
click at [218, 144] on p "CPF 19859578842" at bounding box center [219, 147] width 36 height 6
copy p "19859578842"
click at [226, 144] on p "CPF 19859578842" at bounding box center [219, 147] width 36 height 6
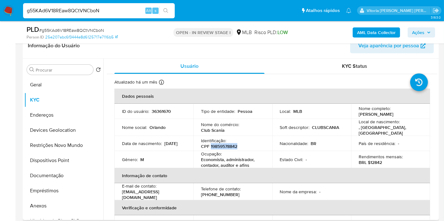
click at [226, 144] on p "CPF 19859578842" at bounding box center [219, 147] width 36 height 6
click at [47, 174] on button "Documentação" at bounding box center [61, 175] width 74 height 15
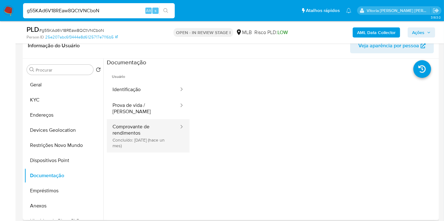
click at [121, 134] on button "Comprovante de rendimentos Concluído: [DATE] (hace un mes)" at bounding box center [143, 135] width 73 height 33
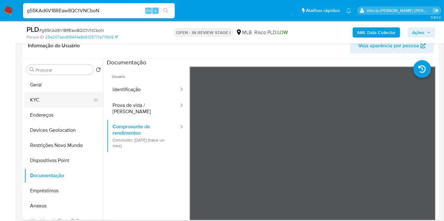
click at [42, 106] on button "KYC" at bounding box center [61, 100] width 74 height 15
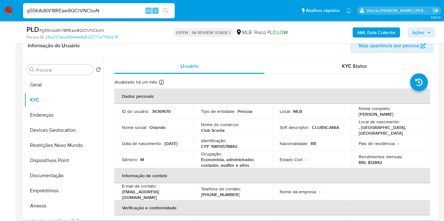
click at [219, 148] on td "Identificação : CPF 19859578842" at bounding box center [232, 143] width 79 height 15
click at [219, 145] on p "CPF 19859578842" at bounding box center [219, 147] width 36 height 6
copy p "19859578842"
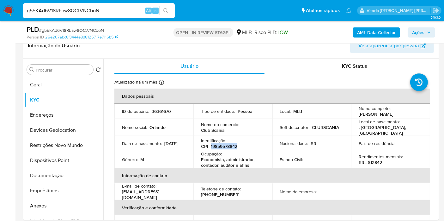
click at [364, 32] on b "AML Data Collector" at bounding box center [376, 32] width 39 height 10
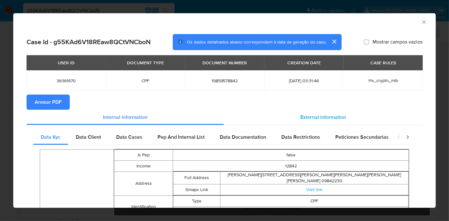
click at [308, 123] on div "External information" at bounding box center [323, 117] width 199 height 15
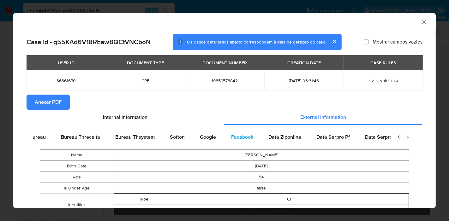
scroll to position [0, 212]
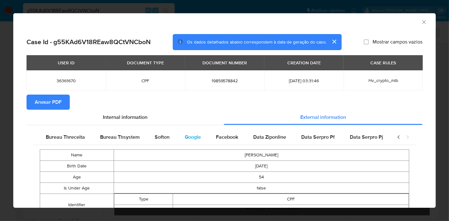
click at [189, 136] on span "Google" at bounding box center [193, 137] width 16 height 7
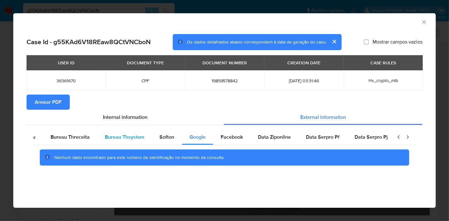
scroll to position [0, 0]
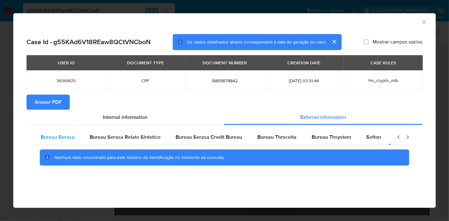
click at [63, 140] on span "Bureau Serasa" at bounding box center [58, 137] width 34 height 7
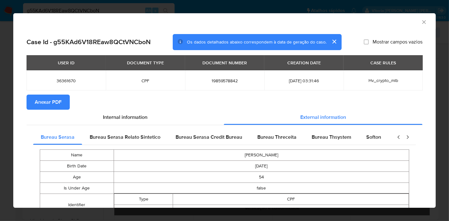
click at [61, 100] on button "Anexar PDF" at bounding box center [48, 102] width 43 height 15
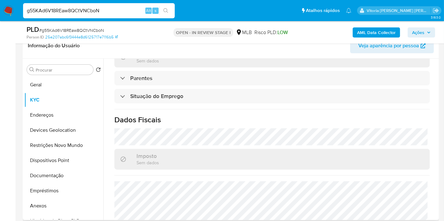
scroll to position [289, 0]
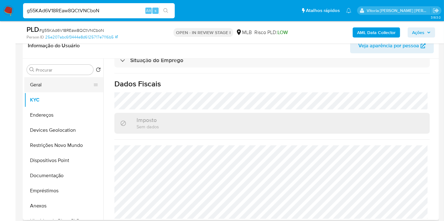
click at [49, 88] on button "Geral" at bounding box center [61, 84] width 74 height 15
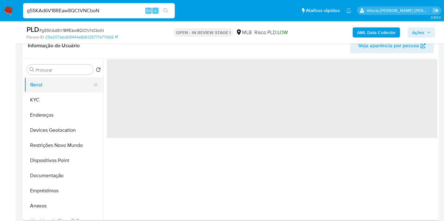
scroll to position [0, 0]
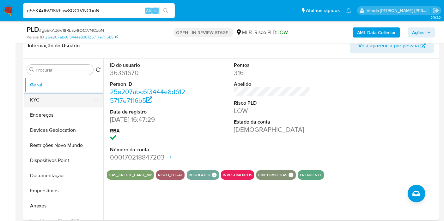
click at [39, 104] on button "KYC" at bounding box center [61, 100] width 74 height 15
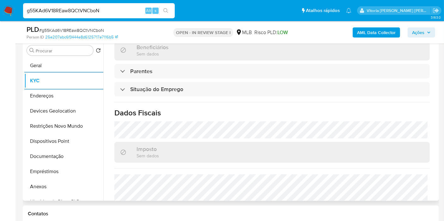
scroll to position [289, 0]
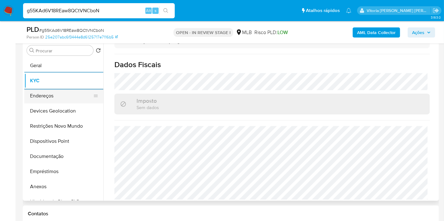
click at [35, 95] on button "Endereços" at bounding box center [61, 95] width 74 height 15
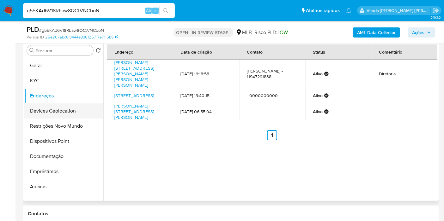
click at [46, 112] on button "Devices Geolocation" at bounding box center [61, 111] width 74 height 15
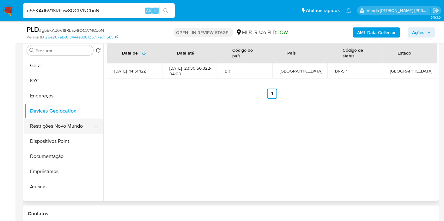
click at [29, 129] on button "Restrições Novo Mundo" at bounding box center [61, 126] width 74 height 15
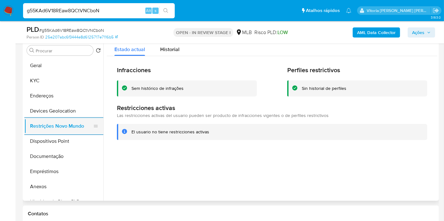
click at [34, 133] on button "Restrições Novo Mundo" at bounding box center [61, 126] width 74 height 15
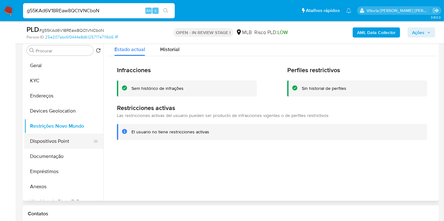
click at [35, 141] on button "Dispositivos Point" at bounding box center [61, 141] width 74 height 15
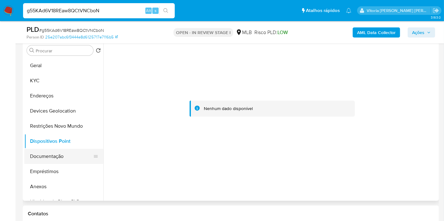
click at [50, 162] on button "Documentação" at bounding box center [61, 156] width 74 height 15
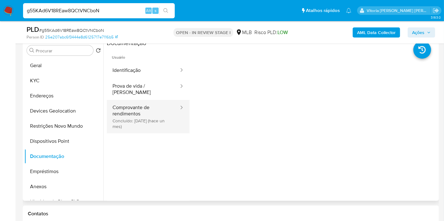
click at [148, 115] on button "Comprovante de rendimentos Concluído: [DATE] (hace un mes)" at bounding box center [143, 116] width 73 height 33
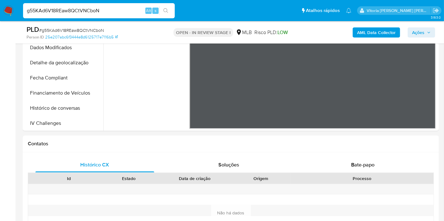
scroll to position [370, 0]
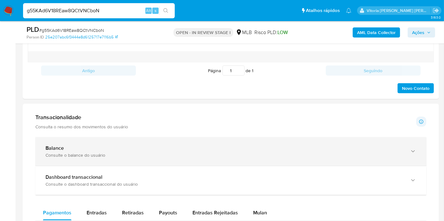
click at [97, 157] on div "Balance Consulte o balance do usuário" at bounding box center [230, 151] width 391 height 29
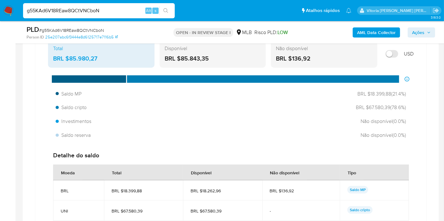
scroll to position [510, 0]
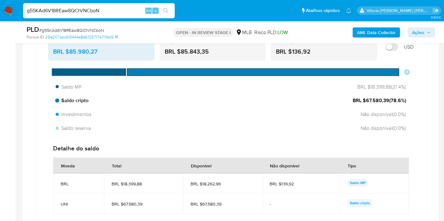
drag, startPoint x: 389, startPoint y: 99, endPoint x: 365, endPoint y: 100, distance: 23.7
click at [365, 100] on span "BRL $67.580,39 ( 78.6 %)" at bounding box center [379, 100] width 53 height 7
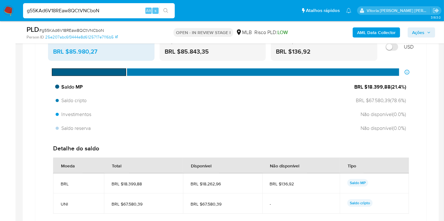
drag, startPoint x: 389, startPoint y: 87, endPoint x: 366, endPoint y: 89, distance: 22.9
click at [366, 89] on span "BRL $18.399,88 ( 21.4 %)" at bounding box center [380, 87] width 52 height 7
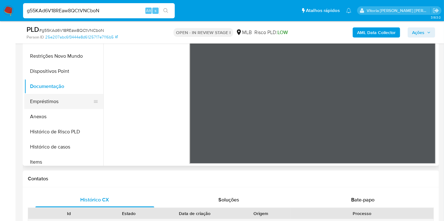
scroll to position [35, 0]
click at [50, 146] on button "Histórico de casos" at bounding box center [61, 147] width 74 height 15
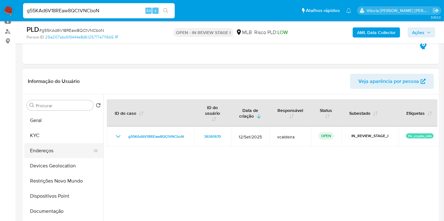
scroll to position [70, 0]
click at [43, 135] on button "KYC" at bounding box center [61, 135] width 74 height 15
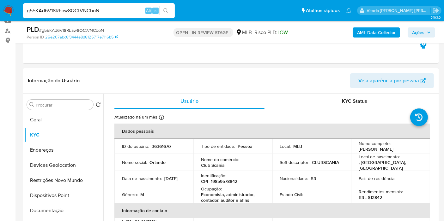
click at [39, 12] on input "g55KAd6V18REaw8QCtVNCboN" at bounding box center [99, 11] width 152 height 8
click at [47, 207] on button "Documentação" at bounding box center [61, 210] width 74 height 15
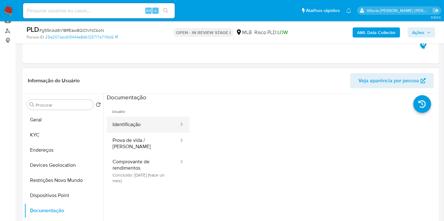
drag, startPoint x: 130, startPoint y: 120, endPoint x: 144, endPoint y: 127, distance: 15.3
click at [130, 121] on button "Identificação" at bounding box center [143, 125] width 73 height 16
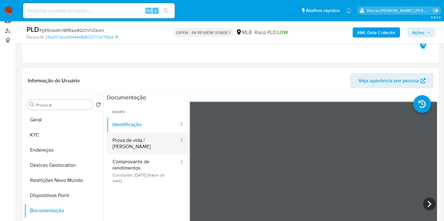
click at [142, 139] on button "Prova de vida / [PERSON_NAME]" at bounding box center [143, 143] width 73 height 21
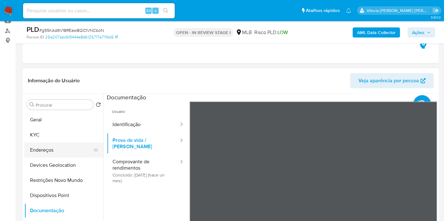
click at [49, 154] on button "Endereços" at bounding box center [61, 150] width 74 height 15
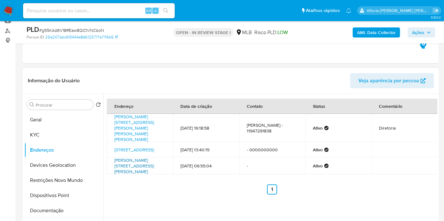
click at [132, 162] on link "[PERSON_NAME][STREET_ADDRESS][PERSON_NAME]" at bounding box center [133, 166] width 39 height 18
click at [126, 147] on link "[STREET_ADDRESS]" at bounding box center [133, 150] width 39 height 6
click at [131, 124] on link "[PERSON_NAME][STREET_ADDRESS][PERSON_NAME][PERSON_NAME][PERSON_NAME]" at bounding box center [133, 128] width 39 height 29
click at [40, 138] on button "KYC" at bounding box center [61, 135] width 74 height 15
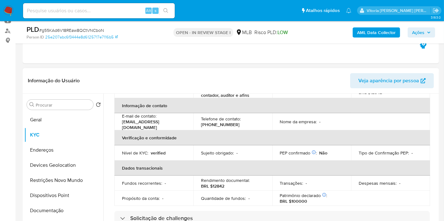
scroll to position [35, 0]
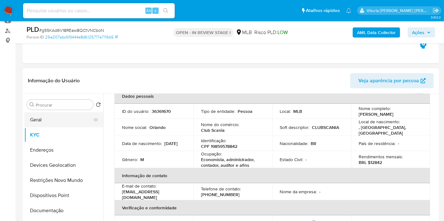
click at [53, 119] on button "Geral" at bounding box center [61, 119] width 74 height 15
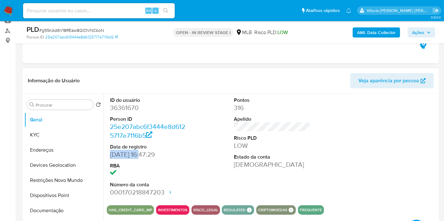
drag, startPoint x: 142, startPoint y: 154, endPoint x: 103, endPoint y: 153, distance: 38.3
click at [103, 153] on div "ID do usuário 36361670 Person ID 25e207abc6f3444e8d6125717e7116b5 Data de regis…" at bounding box center [270, 175] width 334 height 162
copy dd "[DATE]"
drag, startPoint x: 417, startPoint y: 29, endPoint x: 340, endPoint y: 28, distance: 77.7
click at [418, 30] on span "Ações" at bounding box center [418, 32] width 12 height 10
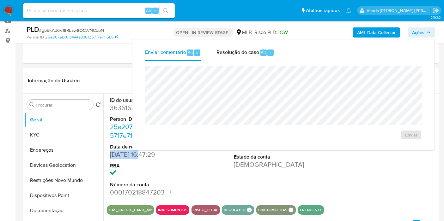
drag, startPoint x: 240, startPoint y: 54, endPoint x: 236, endPoint y: 64, distance: 11.3
click at [240, 54] on span "Resolução do caso" at bounding box center [237, 52] width 43 height 7
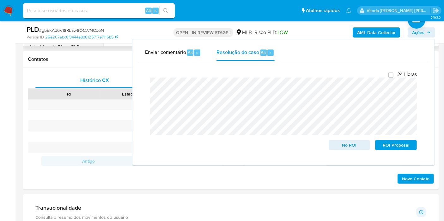
scroll to position [210, 0]
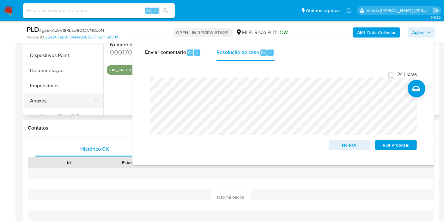
click at [51, 99] on button "Anexos" at bounding box center [61, 101] width 74 height 15
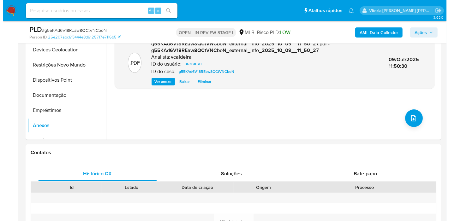
scroll to position [105, 0]
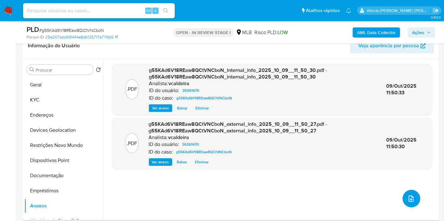
click at [408, 199] on icon "upload-file" at bounding box center [411, 199] width 8 height 8
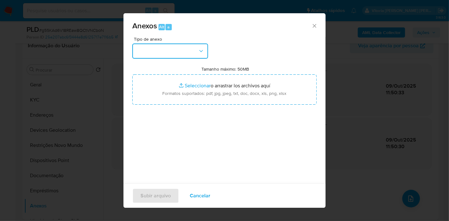
click at [196, 56] on button "button" at bounding box center [170, 51] width 76 height 15
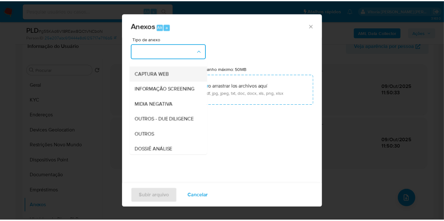
scroll to position [70, 0]
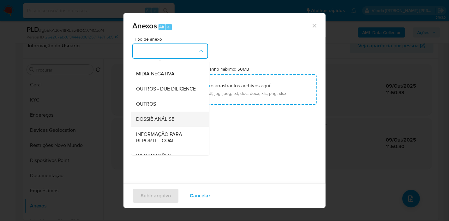
click at [162, 123] on span "DOSSIÊ ANÁLISE" at bounding box center [155, 119] width 38 height 6
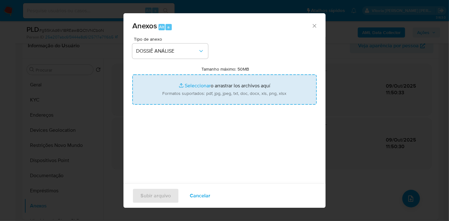
click at [203, 96] on input "Tamanho máximo: 50MB Seleccionar archivos" at bounding box center [224, 90] width 184 height 30
type input "C:\fakepath\DECLÍNIO - Caselog g55KAd6V18REaw8QCtVNCboN_2025_10_08_15_07_31.pdf"
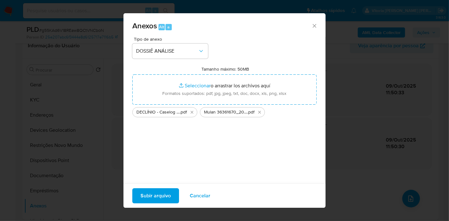
click at [163, 192] on span "Subir arquivo" at bounding box center [156, 196] width 30 height 14
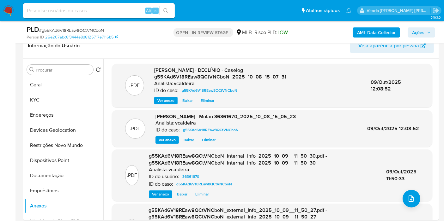
click at [423, 30] on span "Ações" at bounding box center [418, 32] width 12 height 10
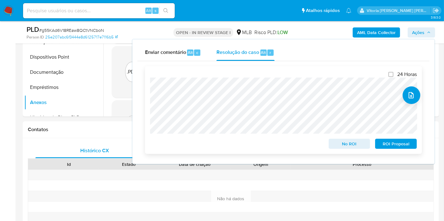
scroll to position [210, 0]
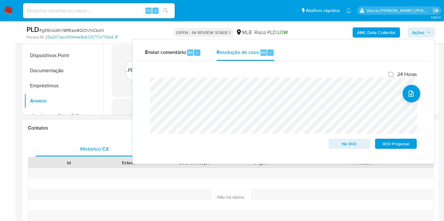
drag, startPoint x: 353, startPoint y: 142, endPoint x: 323, endPoint y: 174, distance: 43.6
click at [352, 143] on span "No ROI" at bounding box center [349, 144] width 33 height 9
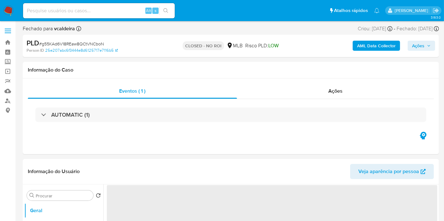
select select "10"
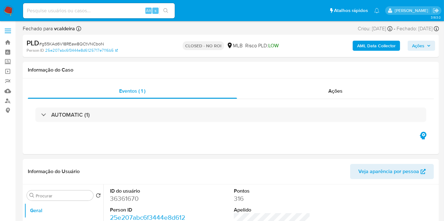
click at [91, 15] on div "Alt s" at bounding box center [99, 10] width 152 height 15
click at [90, 11] on input at bounding box center [99, 11] width 152 height 8
paste input "8pS67INVqIQGIMKLUwfSg1AL"
type input "8pS67INVqIQGIMKLUwfSg1AL"
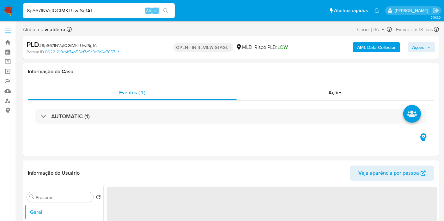
select select "10"
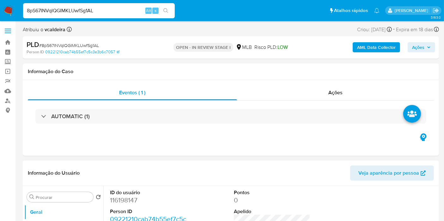
click at [124, 198] on dd "116198147" at bounding box center [148, 200] width 76 height 9
click at [122, 198] on dd "116198147" at bounding box center [148, 200] width 76 height 9
click at [124, 201] on dd "116198147" at bounding box center [148, 200] width 76 height 9
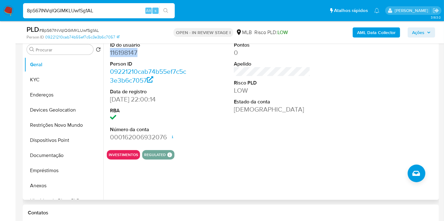
scroll to position [140, 0]
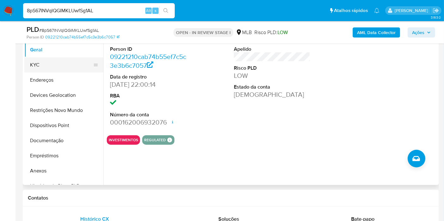
drag, startPoint x: 41, startPoint y: 72, endPoint x: 48, endPoint y: 70, distance: 7.0
click at [42, 71] on ul "Geral KYC Endereços Devices Geolocation Restrições Novo Mundo Dispositivos Poin…" at bounding box center [63, 113] width 79 height 142
click at [50, 66] on button "KYC" at bounding box center [61, 64] width 74 height 15
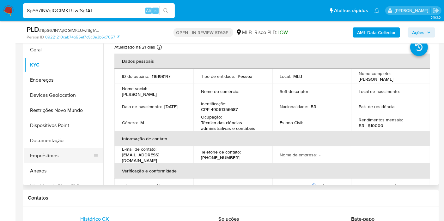
click at [41, 148] on button "Empréstimos" at bounding box center [61, 155] width 74 height 15
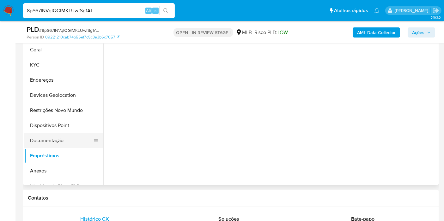
click at [44, 142] on button "Documentação" at bounding box center [61, 140] width 74 height 15
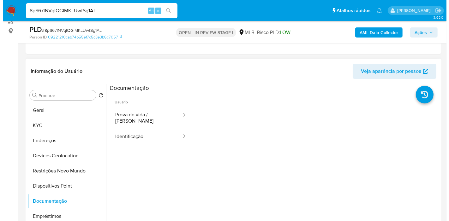
scroll to position [35, 0]
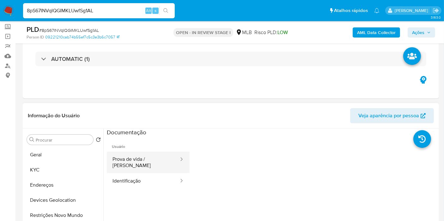
click at [149, 163] on button "Prova de vida / [PERSON_NAME]" at bounding box center [143, 162] width 73 height 21
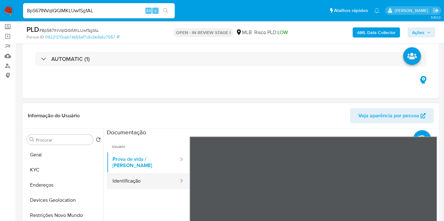
click at [136, 176] on button "Identificação" at bounding box center [143, 181] width 73 height 16
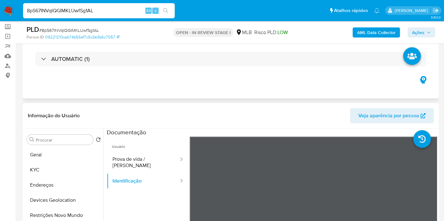
click at [373, 84] on div "Eventos ( 1 ) Ações AUTOMATIC (1)" at bounding box center [231, 61] width 416 height 76
click at [367, 32] on b "AML Data Collector" at bounding box center [376, 32] width 39 height 10
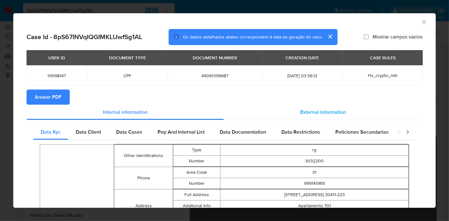
click at [316, 107] on div "External information" at bounding box center [323, 112] width 199 height 15
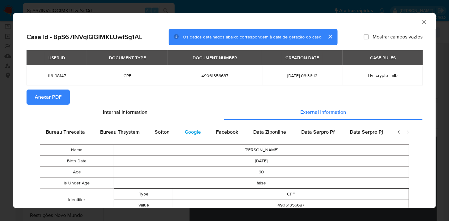
click at [198, 132] on div "Google" at bounding box center [192, 132] width 31 height 15
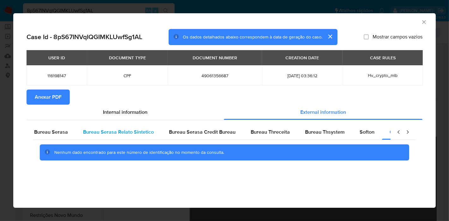
scroll to position [0, 0]
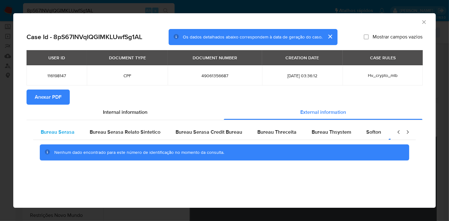
click at [55, 136] on div "Bureau Serasa" at bounding box center [57, 132] width 49 height 15
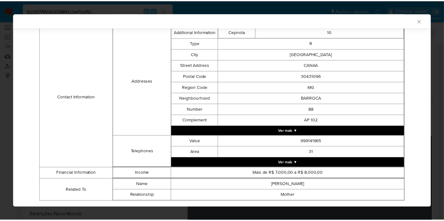
scroll to position [202, 0]
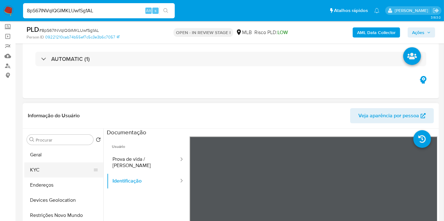
click at [54, 168] on button "KYC" at bounding box center [61, 170] width 74 height 15
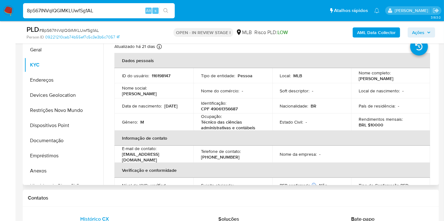
scroll to position [0, 0]
click at [390, 80] on p "Marcilio de Sousa Magalhaes" at bounding box center [376, 79] width 35 height 6
copy div "Nome completo : Marcilio de Sousa Magalhaes"
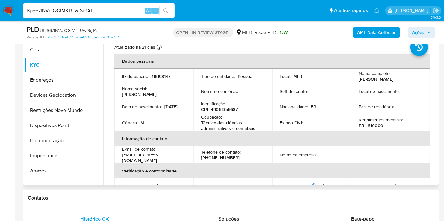
click at [355, 105] on td "País de residência : -" at bounding box center [390, 106] width 79 height 15
drag, startPoint x: 416, startPoint y: 80, endPoint x: 354, endPoint y: 80, distance: 61.9
click at [354, 80] on td "Nome completo : Marcilio de Sousa Magalhaes" at bounding box center [390, 76] width 79 height 15
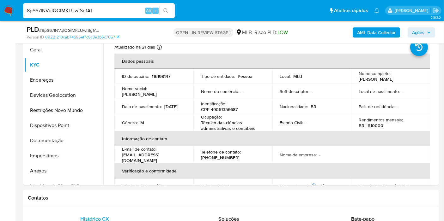
copy p "Marcilio de Sousa Magalhaes"
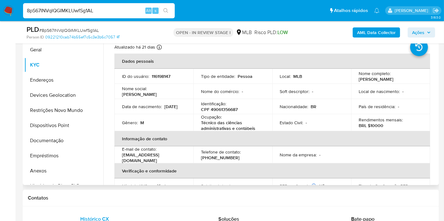
scroll to position [105, 0]
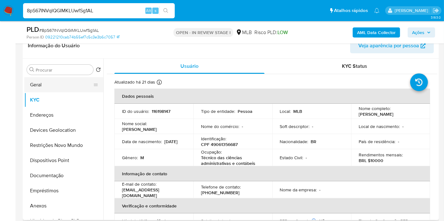
click at [40, 83] on button "Geral" at bounding box center [61, 84] width 74 height 15
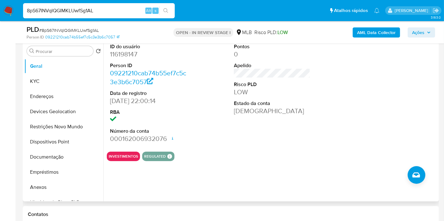
scroll to position [89, 0]
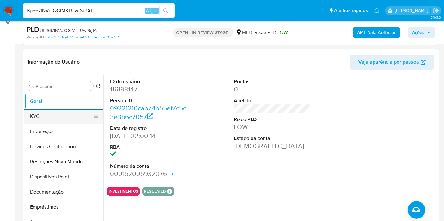
click at [52, 120] on button "KYC" at bounding box center [61, 116] width 74 height 15
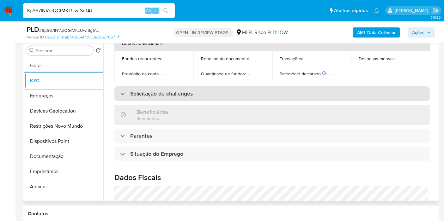
scroll to position [289, 0]
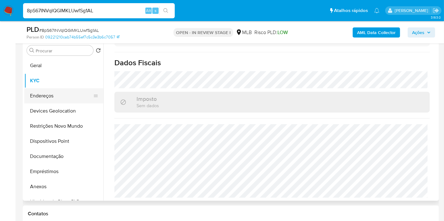
click at [40, 94] on button "Endereços" at bounding box center [61, 95] width 74 height 15
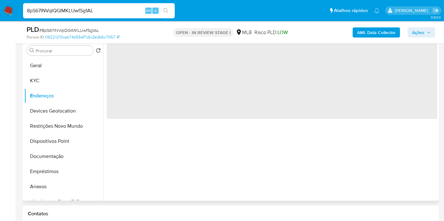
scroll to position [0, 0]
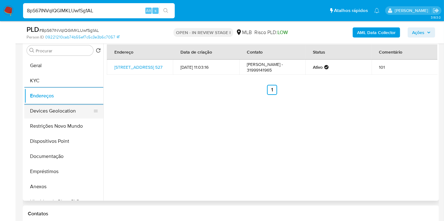
click at [57, 107] on button "Devices Geolocation" at bounding box center [61, 111] width 74 height 15
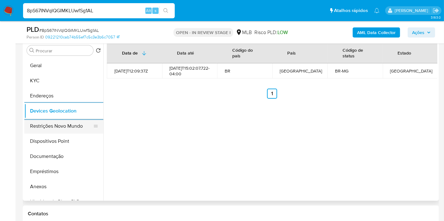
click at [42, 128] on button "Restrições Novo Mundo" at bounding box center [61, 126] width 74 height 15
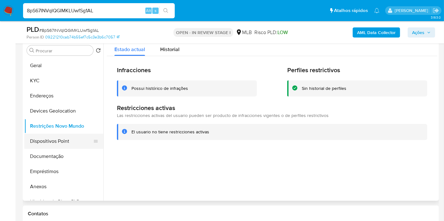
click at [70, 139] on button "Dispositivos Point" at bounding box center [61, 141] width 74 height 15
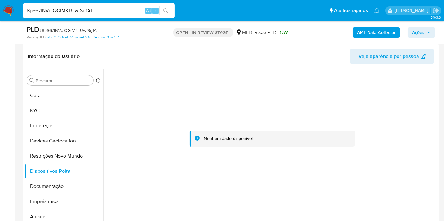
scroll to position [124, 0]
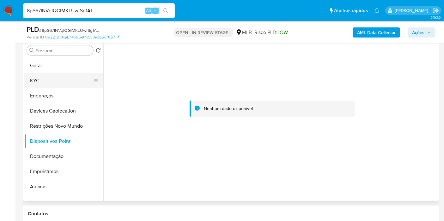
click at [36, 79] on button "KYC" at bounding box center [61, 80] width 74 height 15
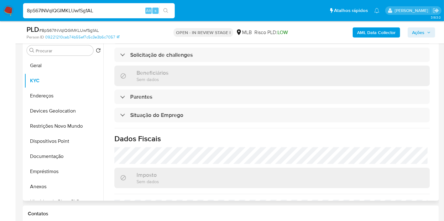
scroll to position [289, 0]
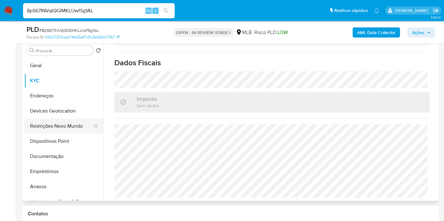
click at [45, 132] on button "Restrições Novo Mundo" at bounding box center [61, 126] width 74 height 15
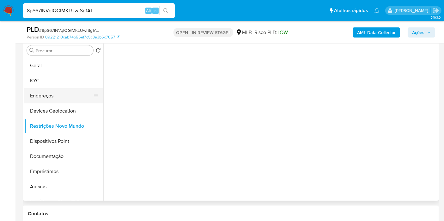
scroll to position [0, 0]
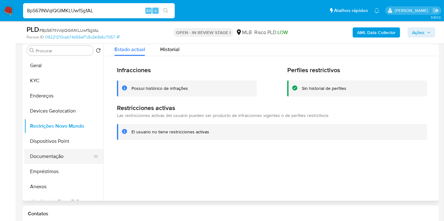
click at [46, 158] on button "Documentação" at bounding box center [61, 156] width 74 height 15
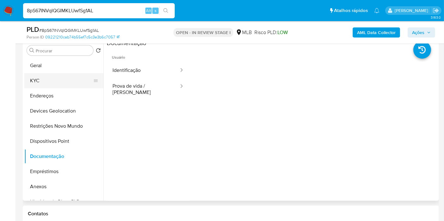
click at [51, 80] on button "KYC" at bounding box center [61, 80] width 74 height 15
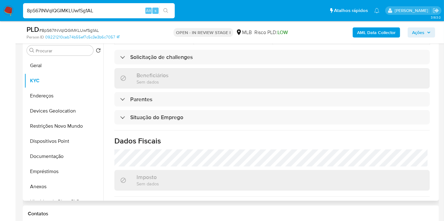
scroll to position [289, 0]
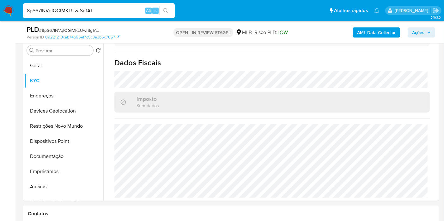
click at [50, 9] on input "8pS67INVqIQGIMKLUwfSg1AL" at bounding box center [99, 11] width 152 height 8
click at [39, 66] on button "Geral" at bounding box center [61, 65] width 74 height 15
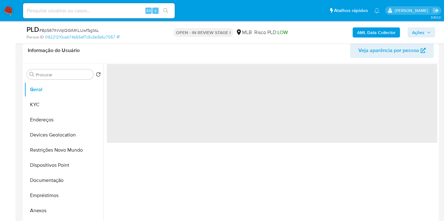
scroll to position [89, 0]
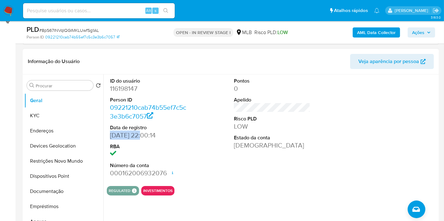
drag, startPoint x: 141, startPoint y: 138, endPoint x: 106, endPoint y: 136, distance: 34.5
click at [107, 136] on div "ID do usuário 116198147 Person ID 09221210cab74b55ef7c5c3e3b6c7057 Data de regi…" at bounding box center [148, 128] width 83 height 107
copy dd "05/07/2012"
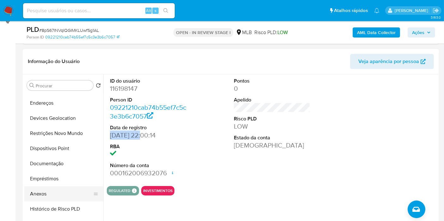
scroll to position [70, 0]
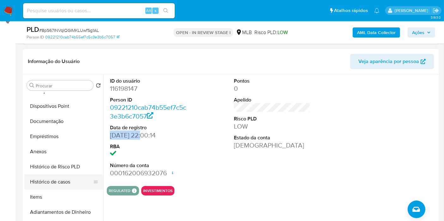
click at [53, 179] on button "Histórico de casos" at bounding box center [61, 182] width 74 height 15
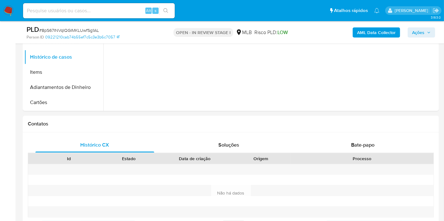
scroll to position [335, 0]
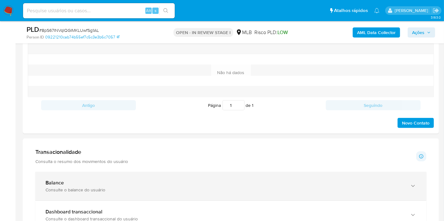
drag, startPoint x: 72, startPoint y: 183, endPoint x: 77, endPoint y: 175, distance: 9.1
click at [72, 183] on div "Balance" at bounding box center [224, 183] width 358 height 6
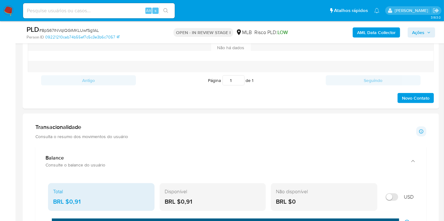
scroll to position [405, 0]
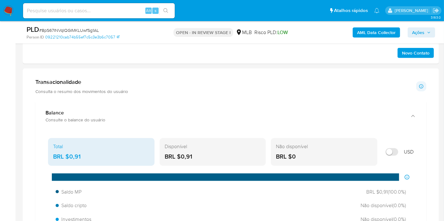
click at [417, 33] on span "Ações" at bounding box center [418, 32] width 12 height 10
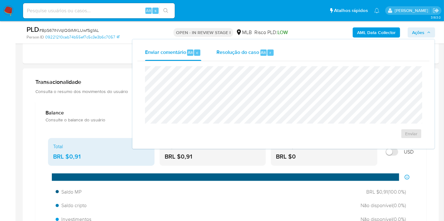
click at [250, 54] on span "Resolução do caso" at bounding box center [237, 52] width 43 height 7
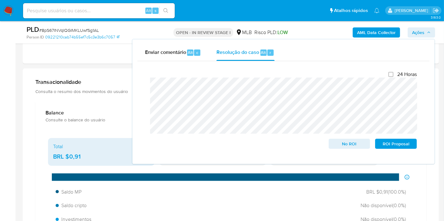
scroll to position [121, 0]
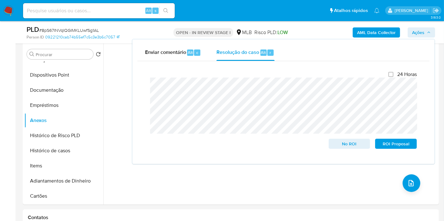
click at [420, 31] on span "Ações" at bounding box center [418, 32] width 12 height 10
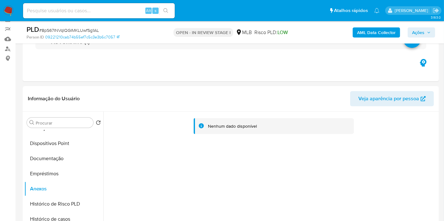
scroll to position [51, 0]
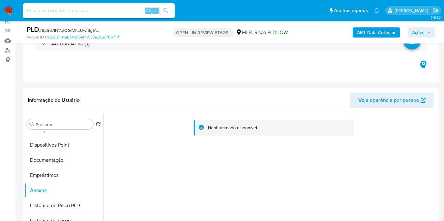
click at [382, 33] on b "AML Data Collector" at bounding box center [376, 32] width 39 height 10
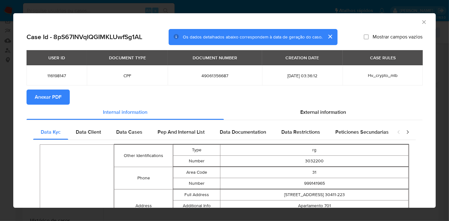
drag, startPoint x: 305, startPoint y: 109, endPoint x: 265, endPoint y: 101, distance: 39.9
click at [305, 110] on span "External information" at bounding box center [323, 112] width 46 height 7
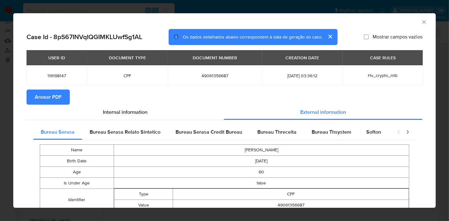
click at [42, 94] on span "Anexar PDF" at bounding box center [48, 97] width 27 height 14
click at [421, 23] on icon "Fechar a janela" at bounding box center [424, 22] width 6 height 6
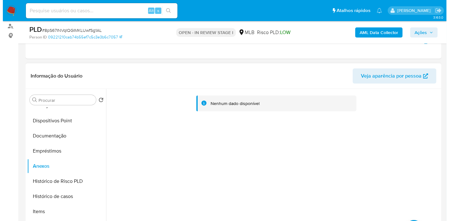
scroll to position [86, 0]
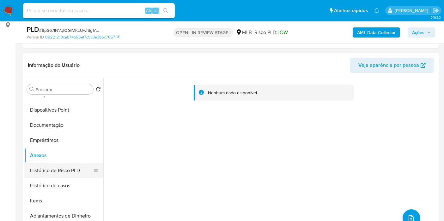
click at [39, 171] on button "Histórico de Risco PLD" at bounding box center [61, 170] width 74 height 15
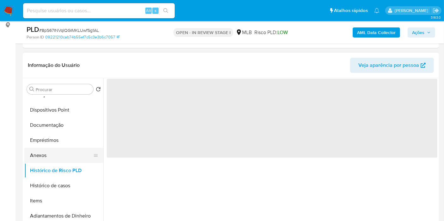
click at [43, 157] on button "Anexos" at bounding box center [61, 155] width 74 height 15
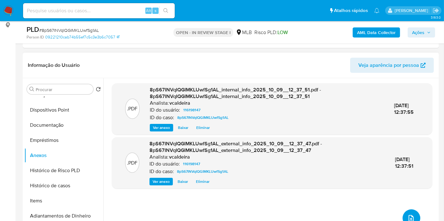
click at [404, 213] on button "upload-file" at bounding box center [411, 219] width 18 height 18
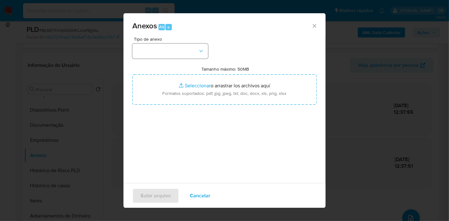
drag, startPoint x: 185, startPoint y: 62, endPoint x: 185, endPoint y: 57, distance: 5.1
click at [185, 61] on div "Tipo de anexo Tamanho máximo: 50MB Seleccionar archivos Seleccionar o arrastrar…" at bounding box center [224, 111] width 184 height 149
click at [185, 57] on button "button" at bounding box center [170, 51] width 76 height 15
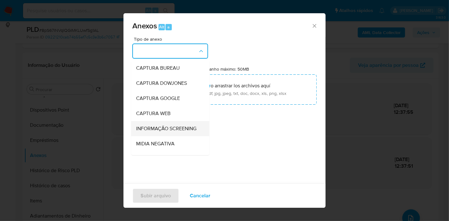
scroll to position [97, 0]
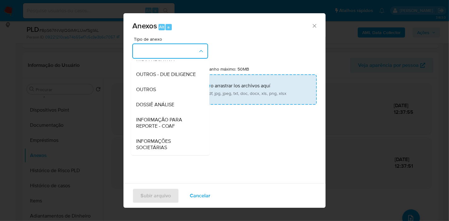
click at [163, 103] on span "DOSSIÊ ANÁLISE" at bounding box center [155, 105] width 38 height 6
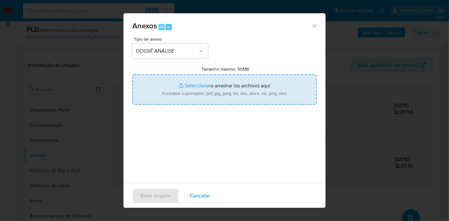
click at [201, 86] on input "Tamanho máximo: 50MB Seleccionar archivos" at bounding box center [224, 90] width 184 height 30
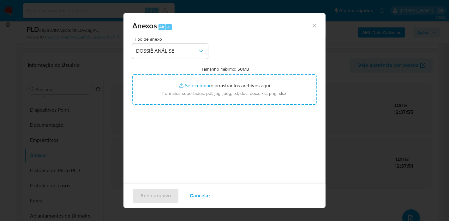
type input "C:\fakepath\DECLÍNIO - Caselog 8pS67INVqIQGIMKLUwfSg1AL_2025_10_08_15_07_09.pdf"
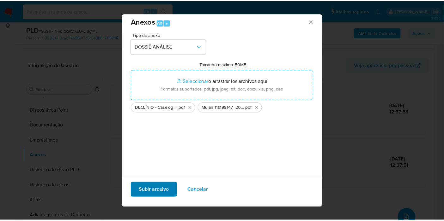
scroll to position [6, 0]
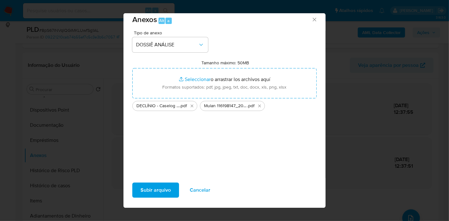
click at [159, 192] on span "Subir arquivo" at bounding box center [156, 191] width 30 height 14
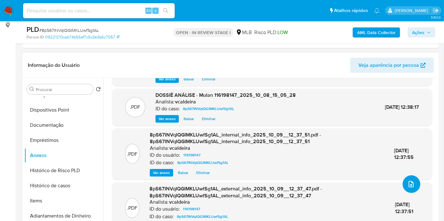
scroll to position [40, 0]
click at [415, 33] on span "Ações" at bounding box center [418, 32] width 12 height 10
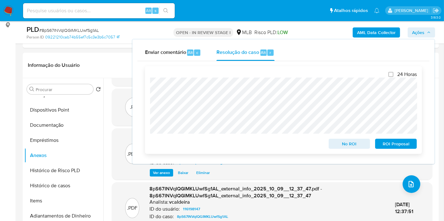
click at [347, 143] on span "No ROI" at bounding box center [349, 144] width 33 height 9
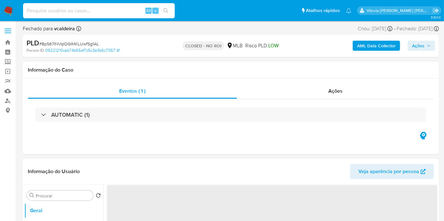
click at [100, 12] on input at bounding box center [99, 11] width 152 height 8
select select "10"
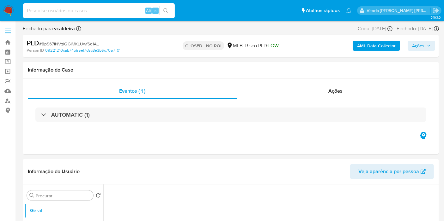
paste input "Un8o9gYVwhNdfGii1FcHqNGY"
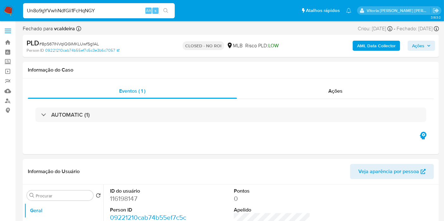
type input "Un8o9gYVwhNdfGii1FcHqNGY"
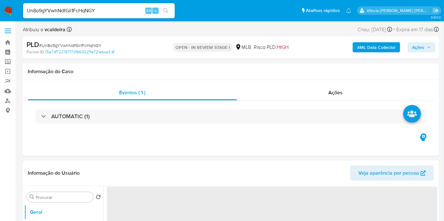
select select "10"
